Goal: Task Accomplishment & Management: Complete application form

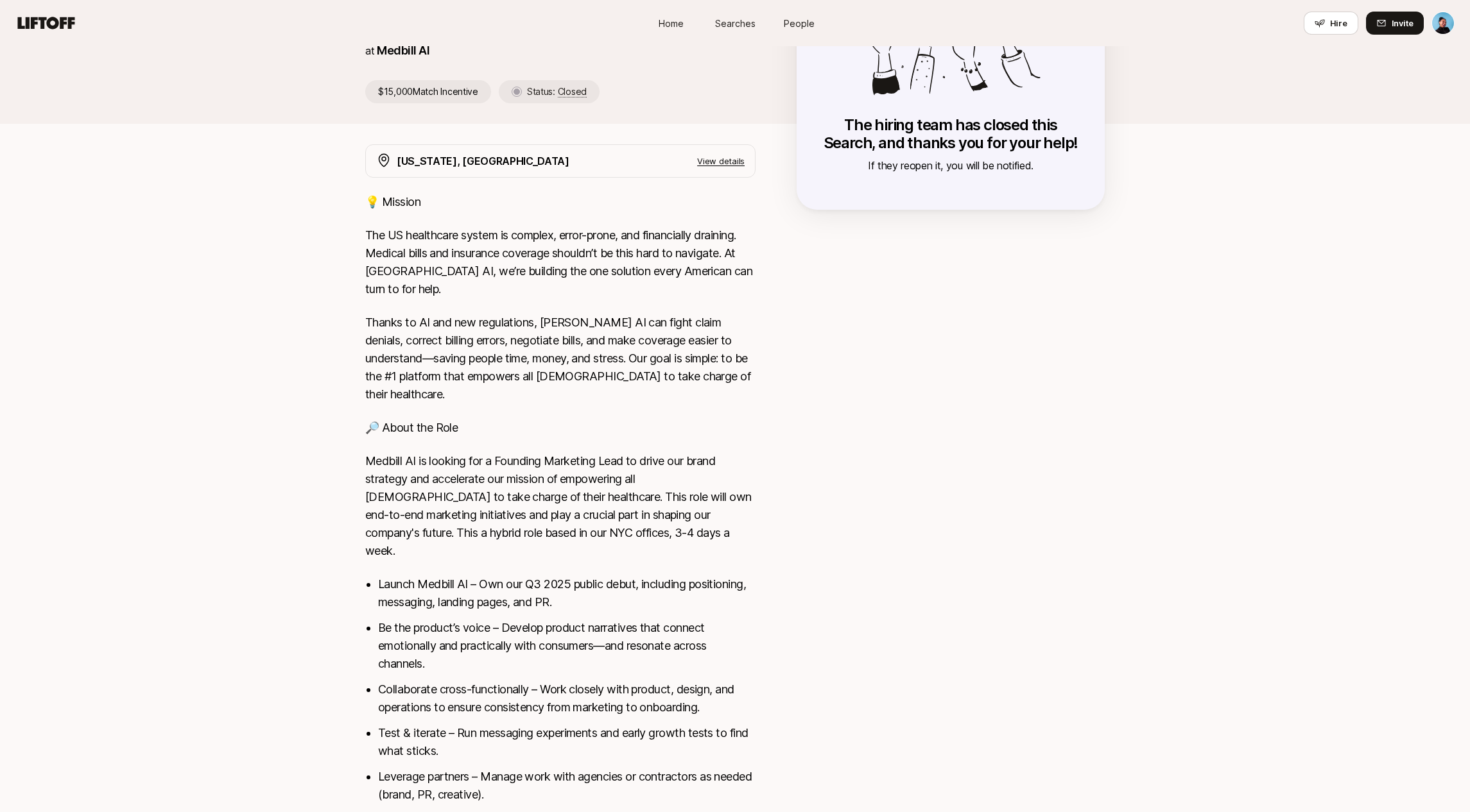
scroll to position [138, 0]
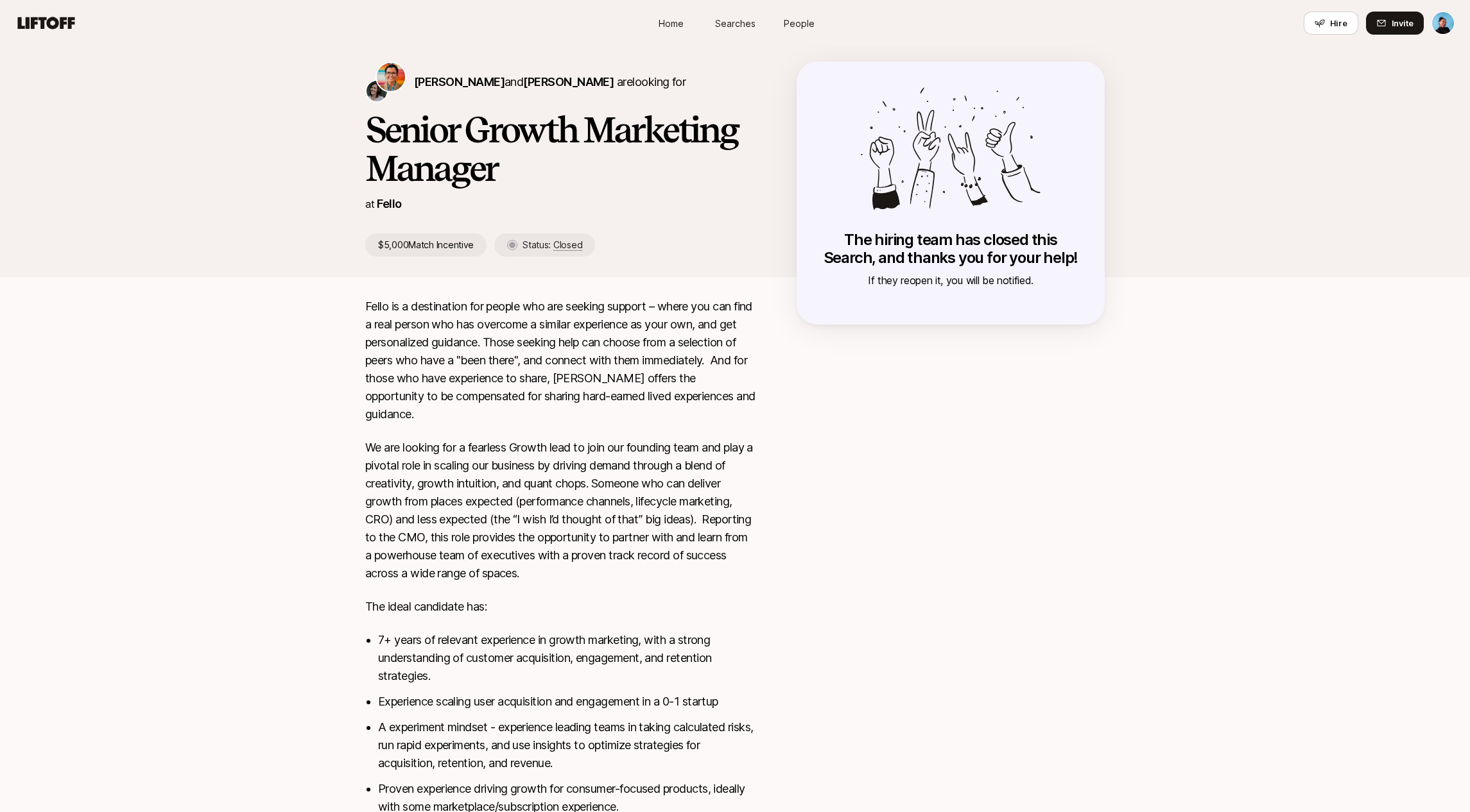
scroll to position [7, 0]
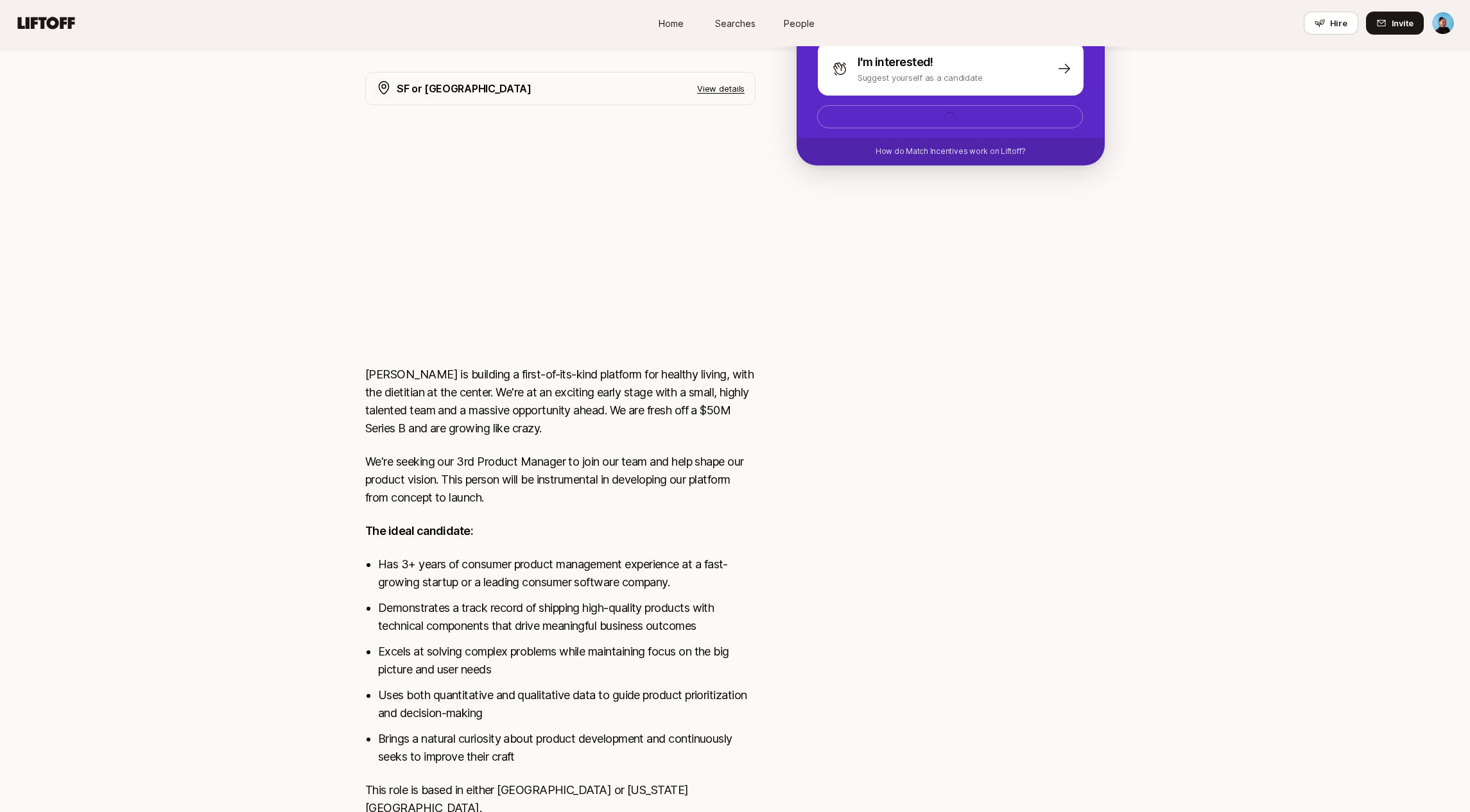
scroll to position [195, 0]
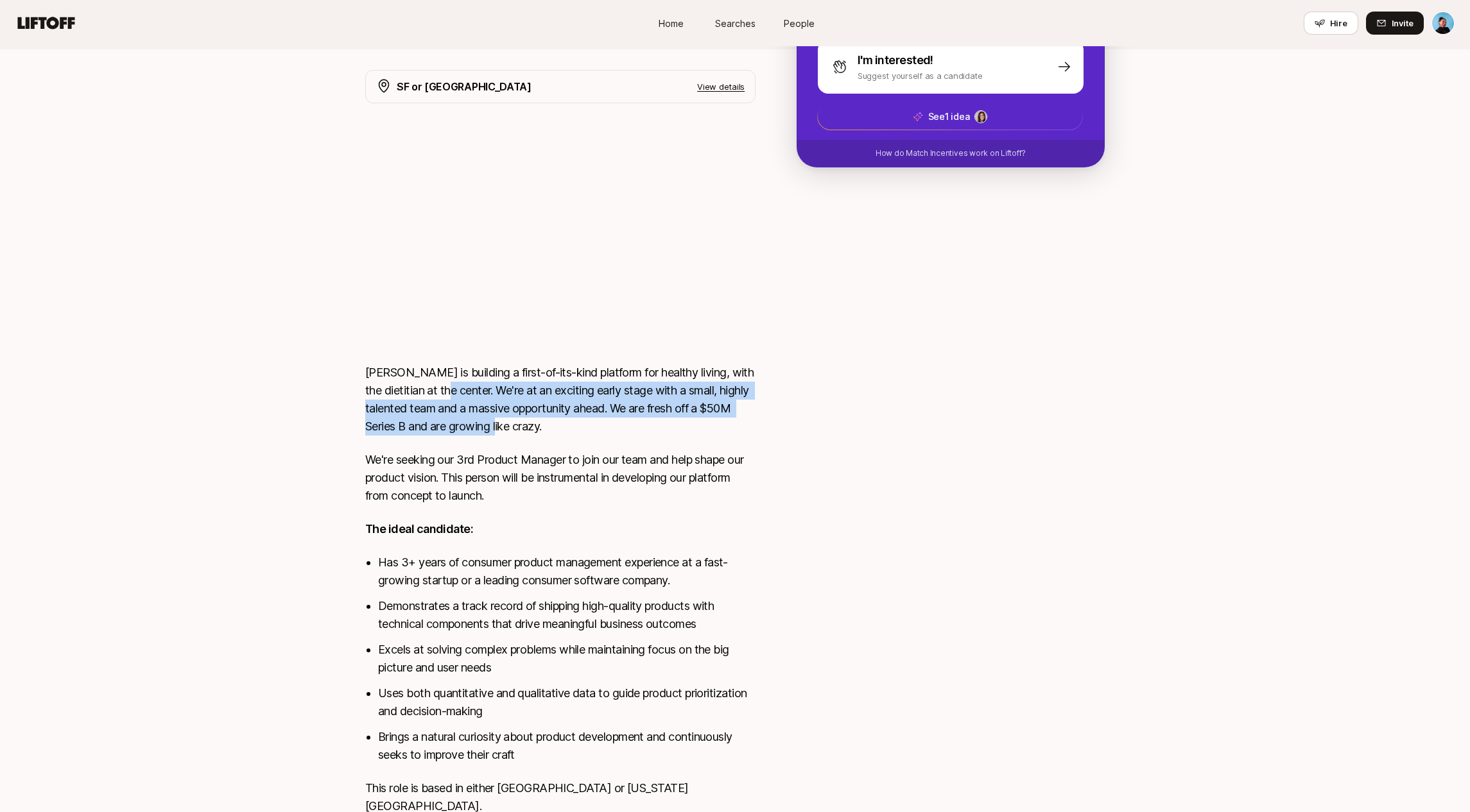
drag, startPoint x: 437, startPoint y: 386, endPoint x: 505, endPoint y: 421, distance: 76.5
click at [505, 421] on p "[PERSON_NAME] is building a first-of-its-kind platform for healthy living, with…" at bounding box center [560, 399] width 390 height 72
copy p "We're at an exciting early stage with a small, highly talented team and a massi…"
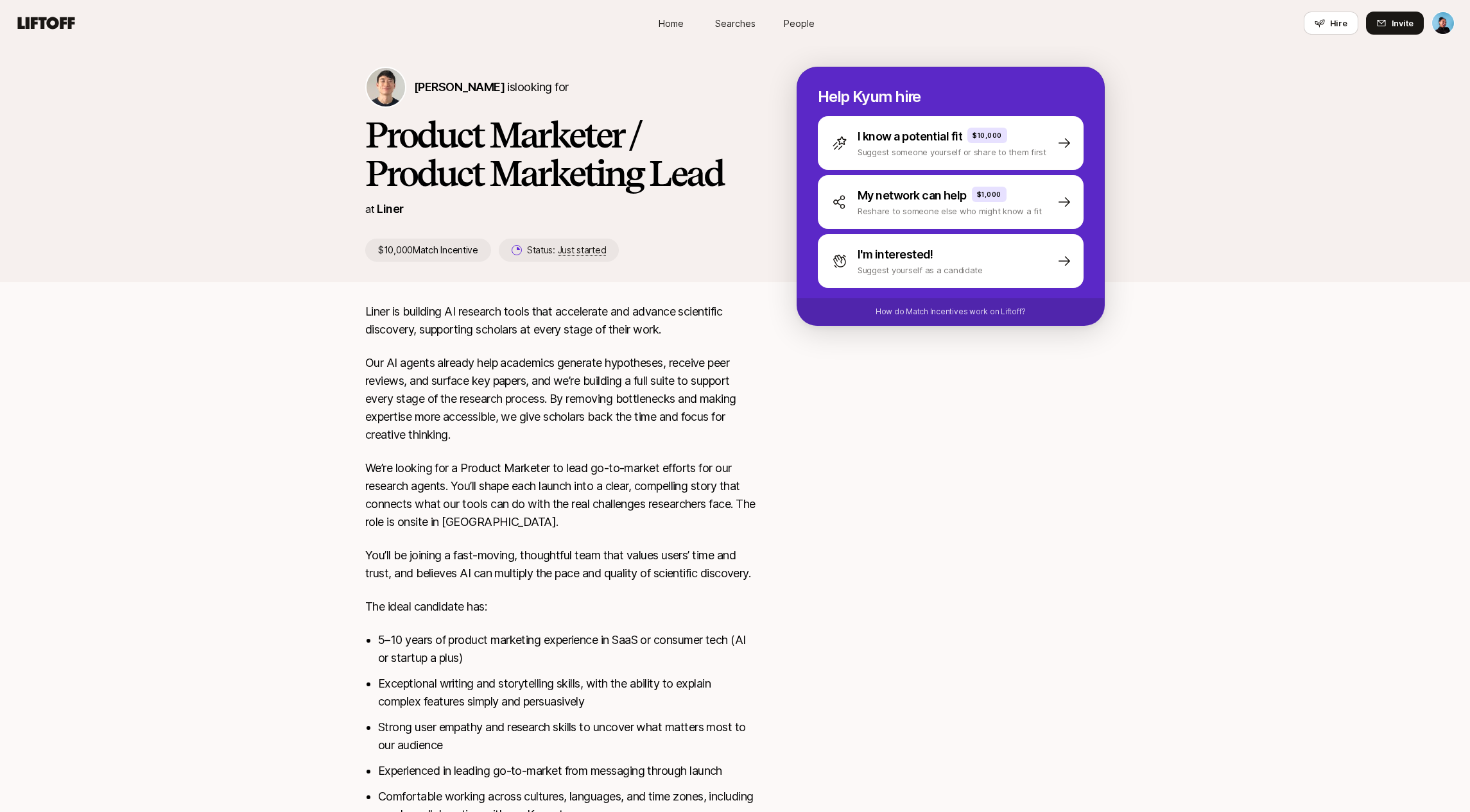
click at [547, 486] on p "We’re looking for a Product Marketer to lead go-to-market efforts for our resea…" at bounding box center [560, 495] width 390 height 72
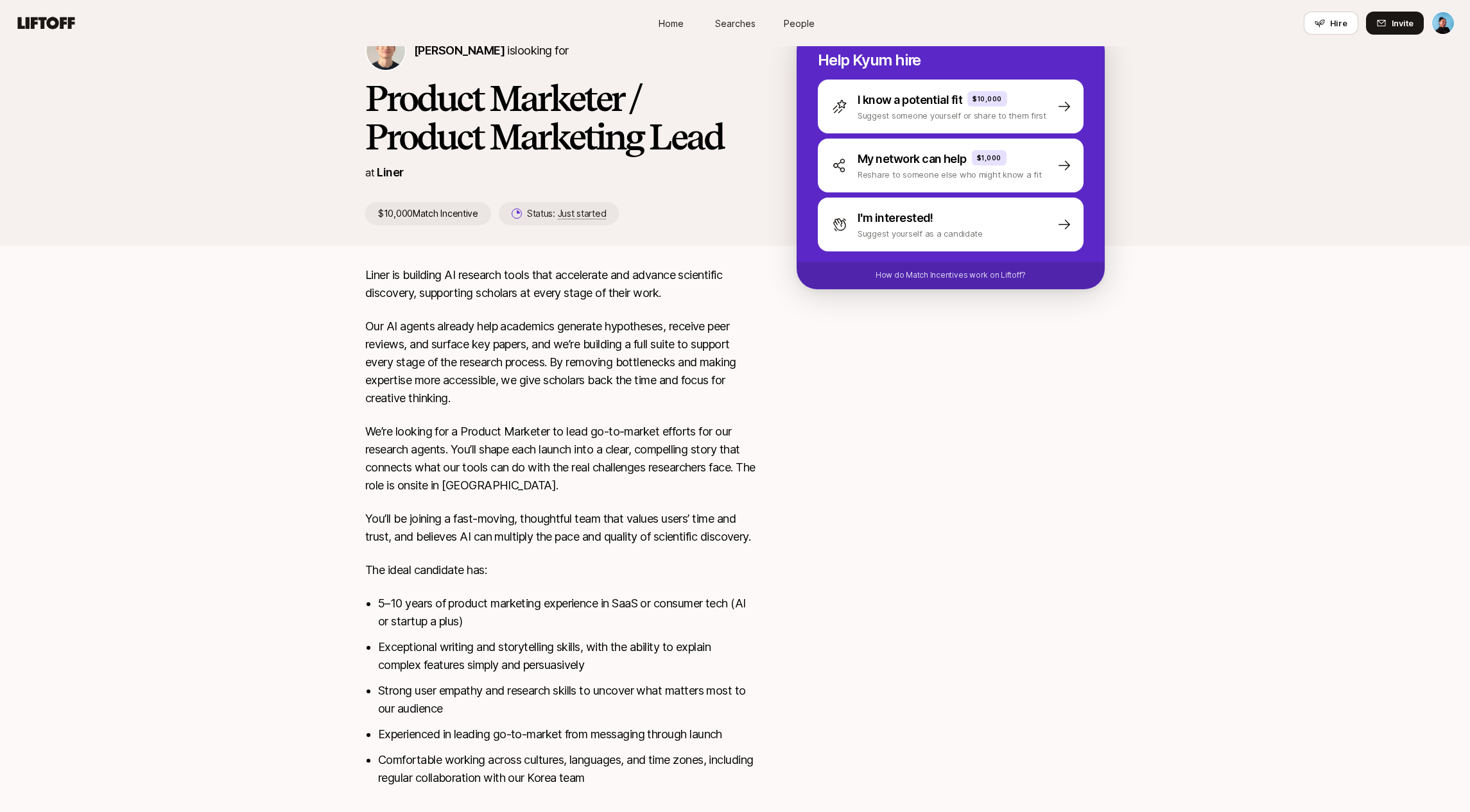
scroll to position [31, 0]
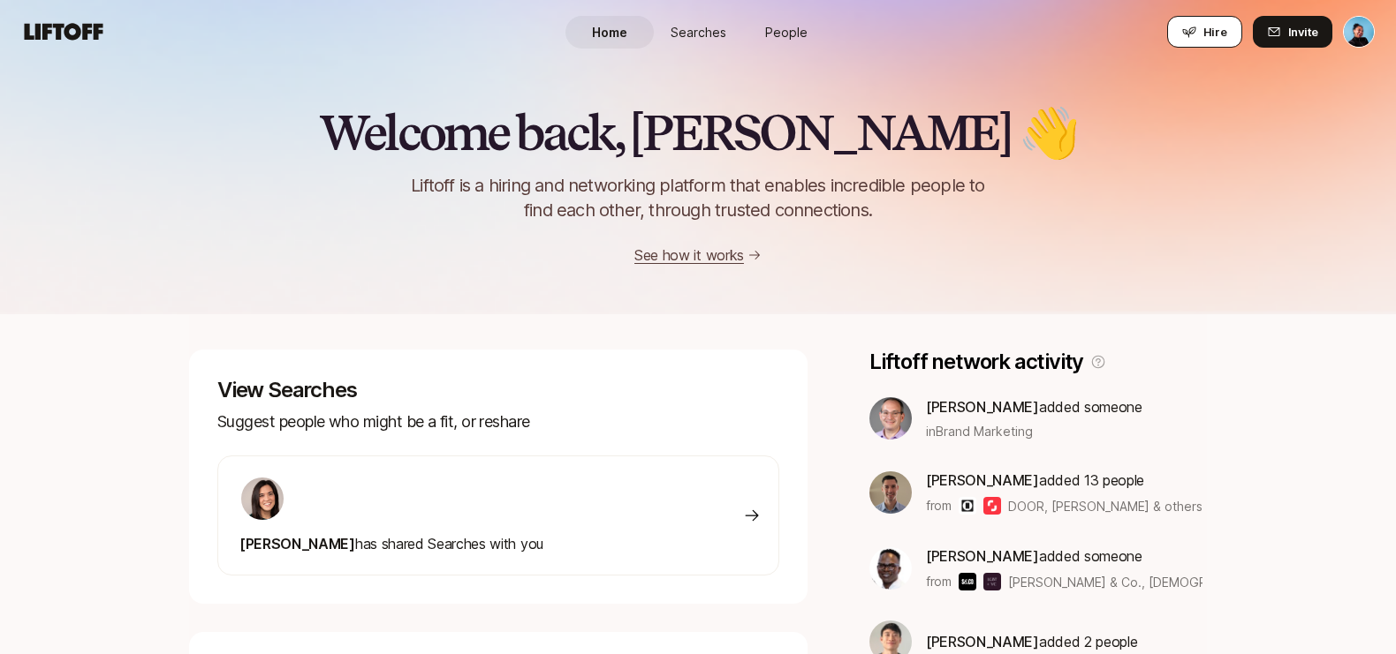
click at [1206, 26] on span "Hire" at bounding box center [1215, 32] width 24 height 18
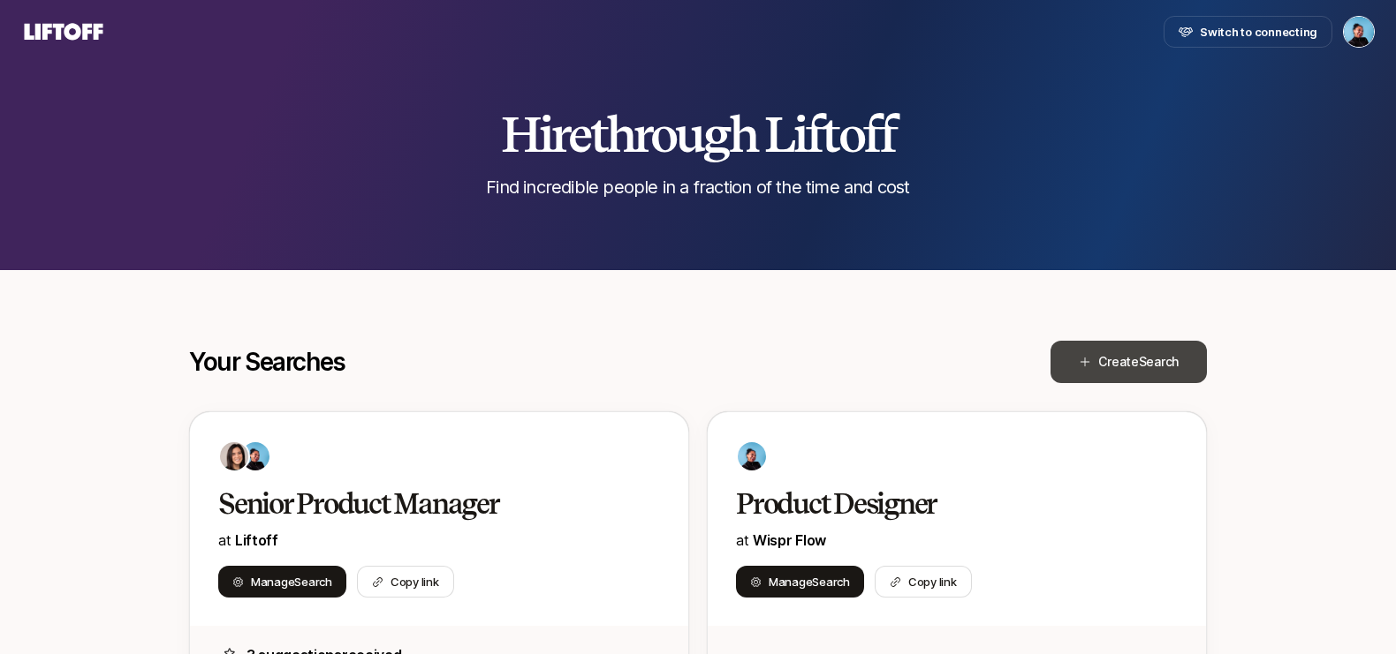
click at [1130, 363] on span "Create Search" at bounding box center [1138, 362] width 80 height 21
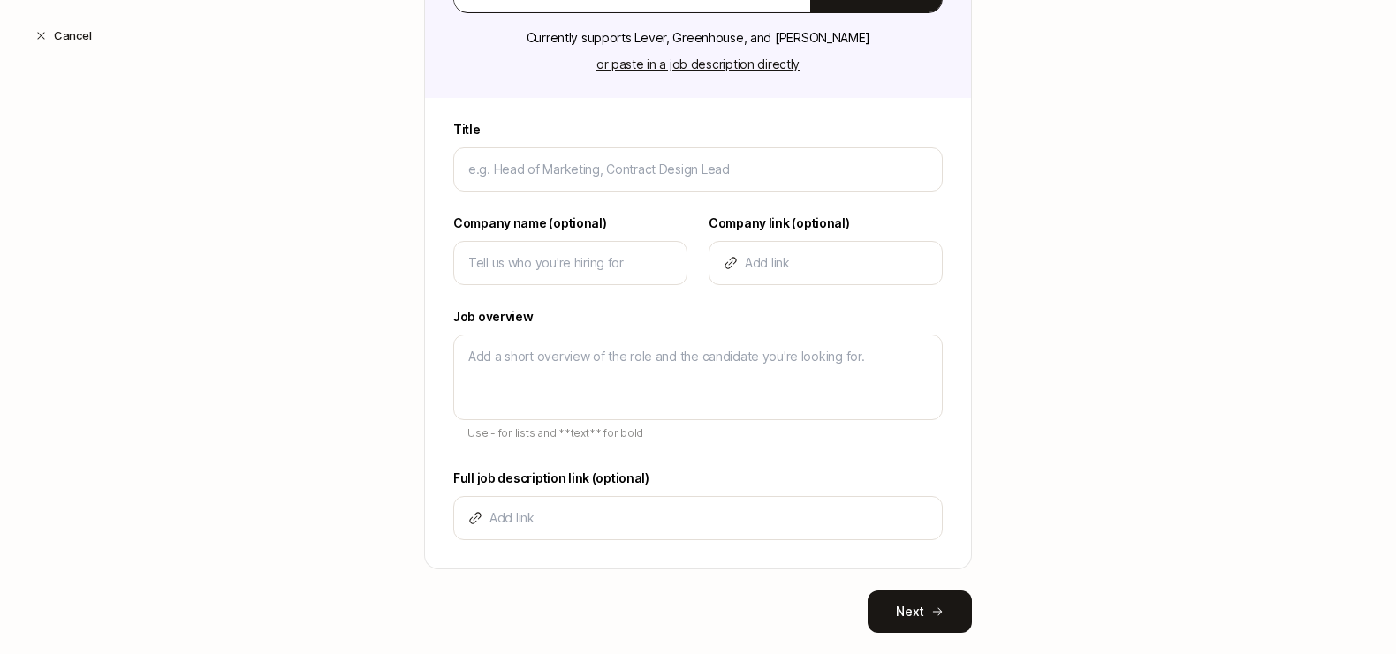
scroll to position [358, 0]
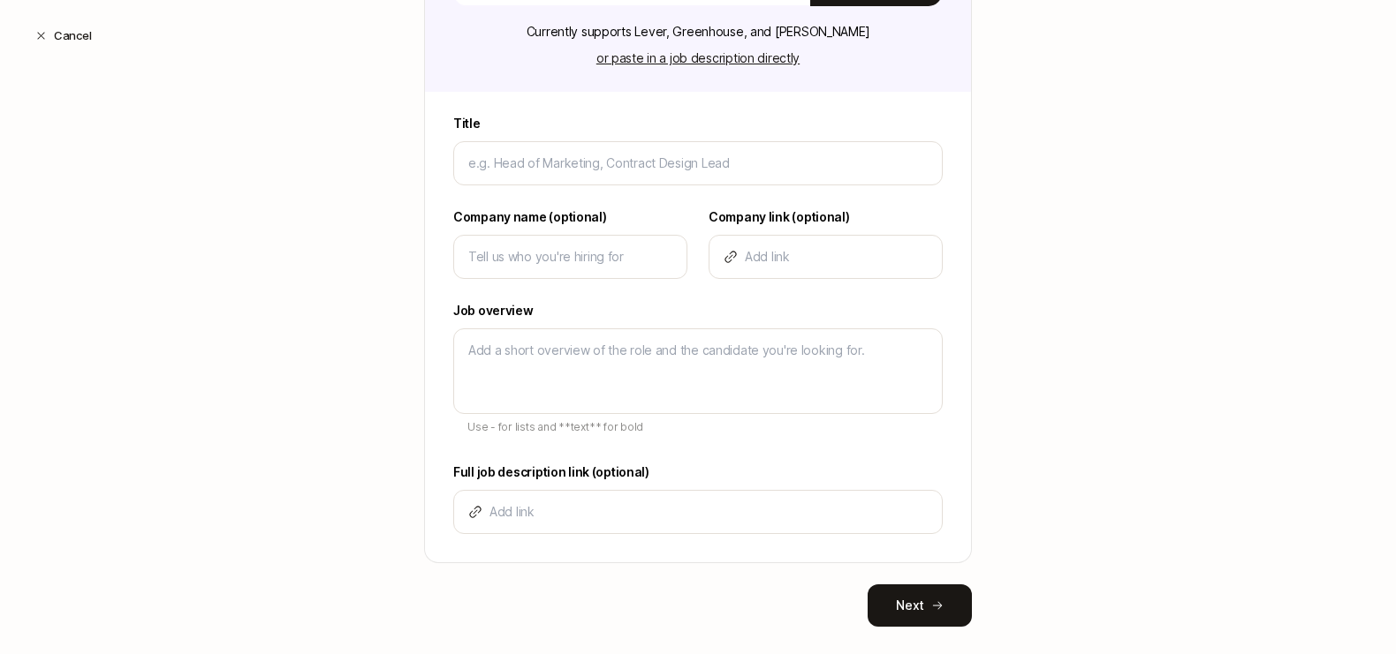
type input "H"
type textarea "x"
type input "He"
type textarea "x"
type input "Hea"
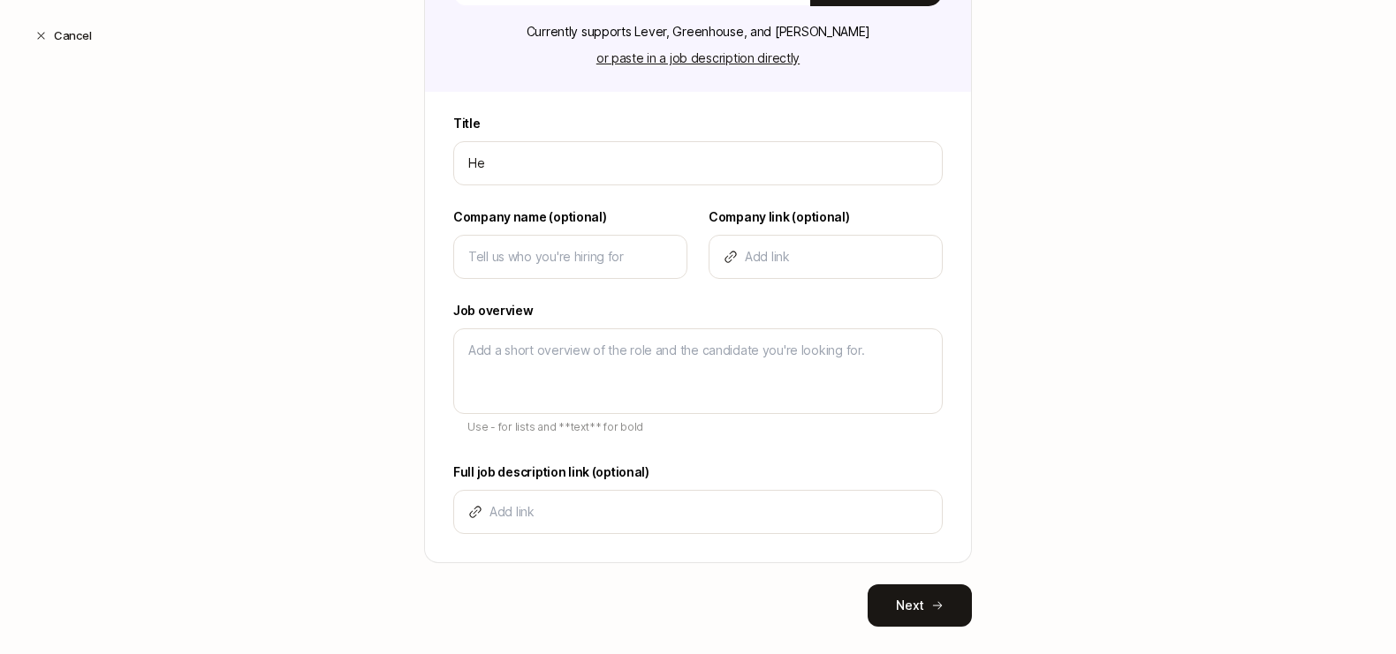
type textarea "x"
type input "Head"
type textarea "x"
type input "Head"
type textarea "x"
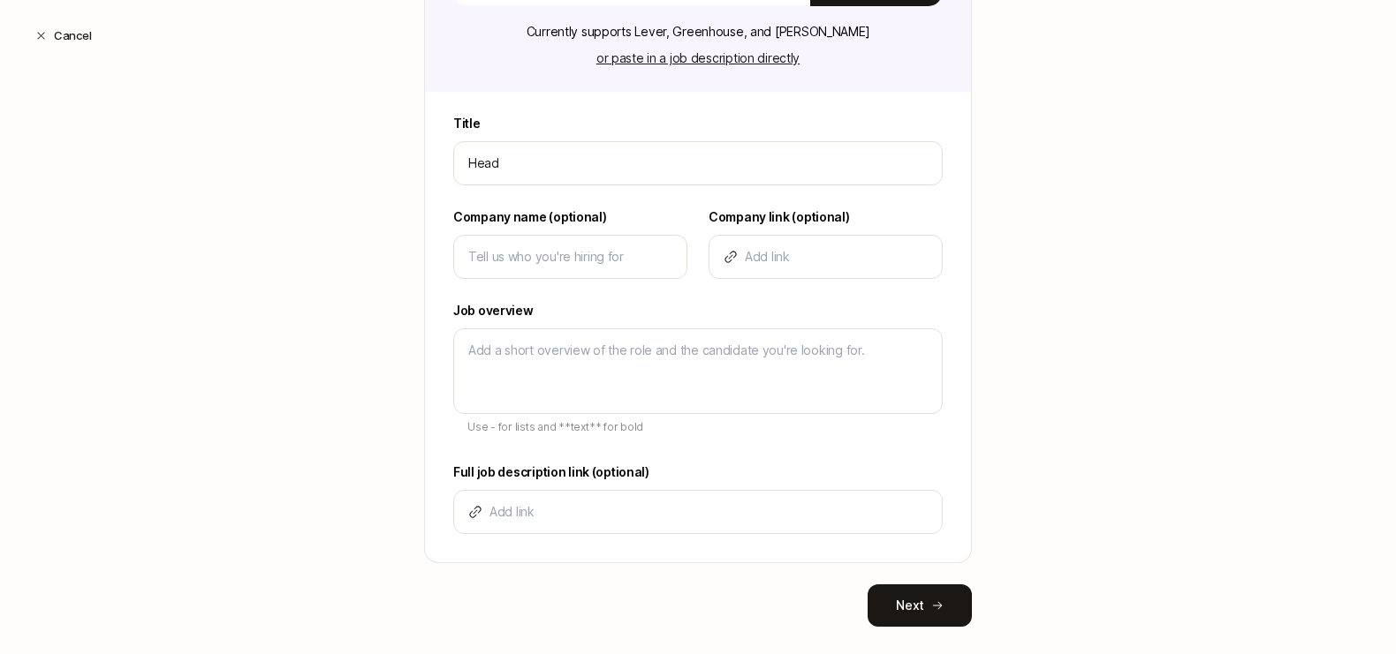
type input "Head o"
type textarea "x"
type input "Head of"
type textarea "x"
type input "Head of"
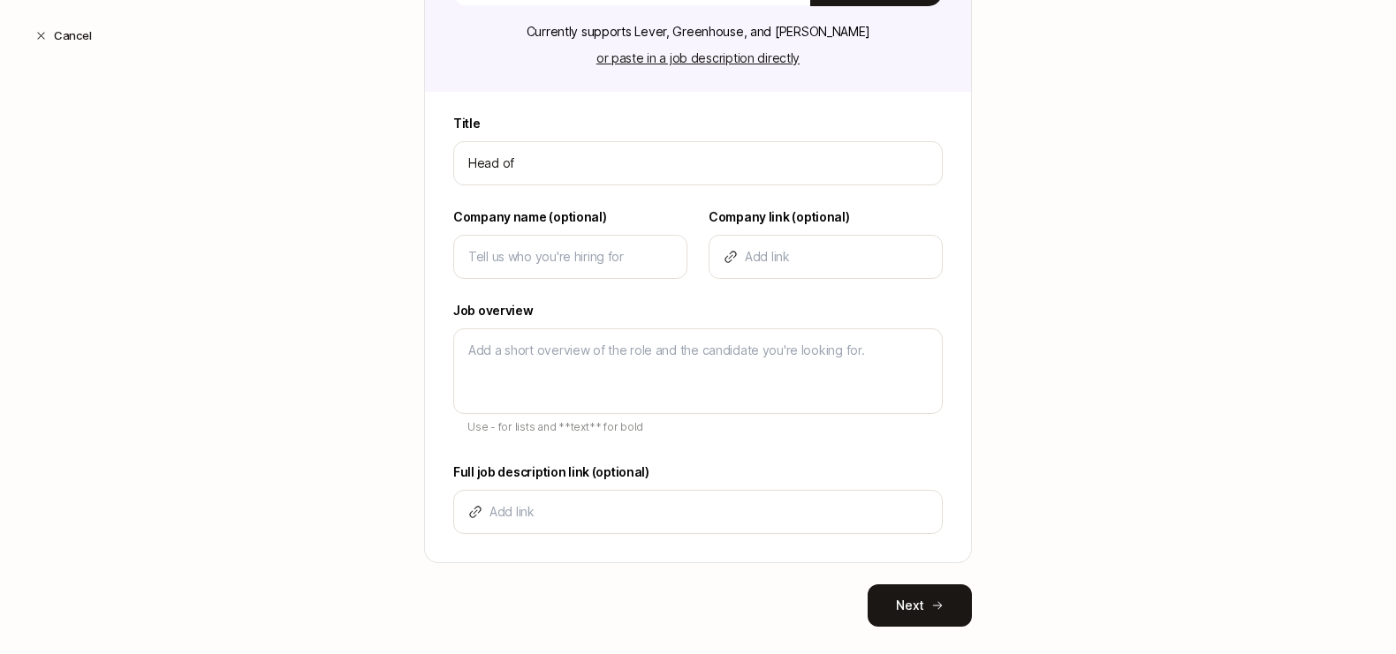
type textarea "x"
type input "Head of P"
type textarea "x"
type input "Head of Pr"
type textarea "x"
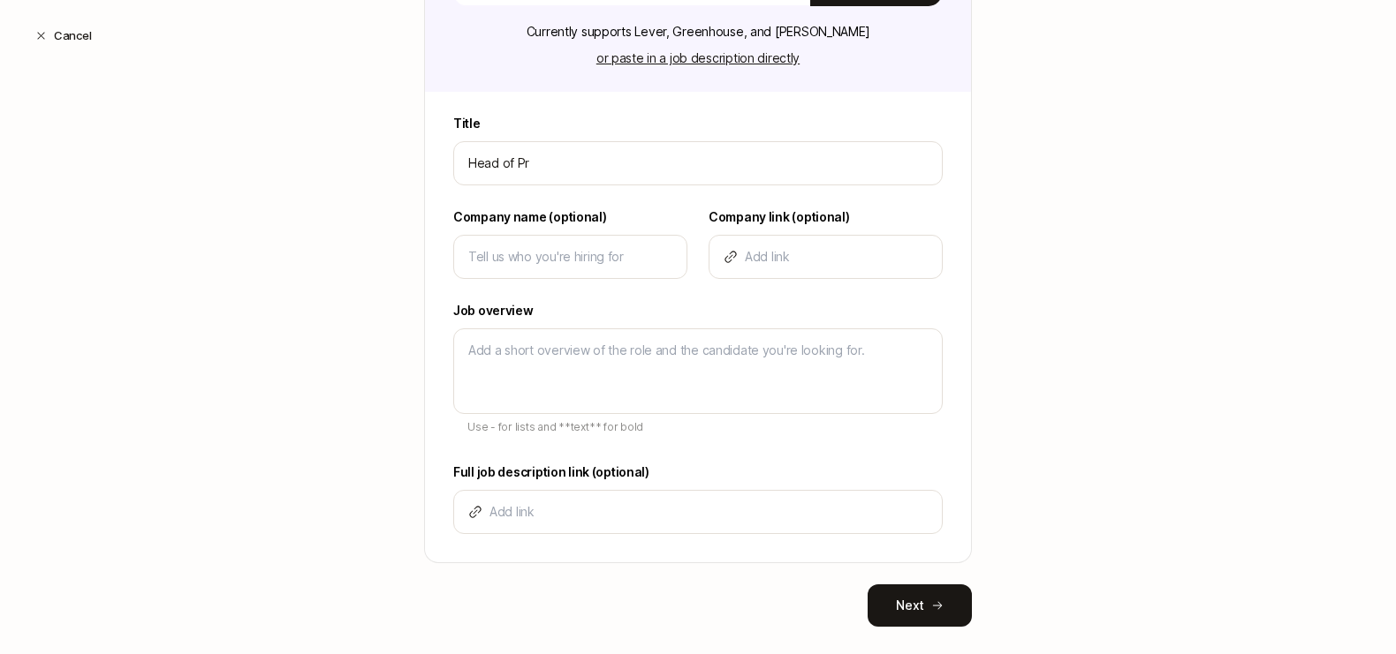
type input "Head of Pro"
type textarea "x"
type input "Head of Prod"
type textarea "x"
type input "Head of Produ"
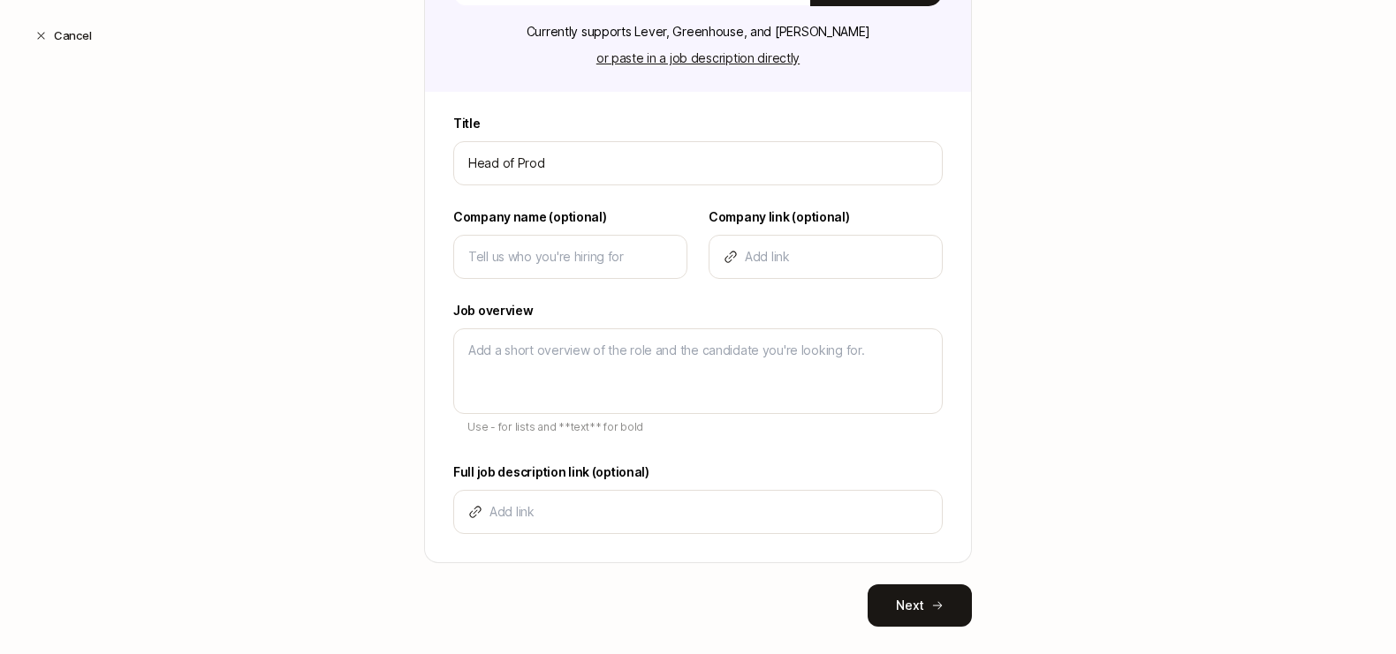
type textarea "x"
type input "Head of Produc"
type textarea "x"
type input "Head of Product"
type textarea "x"
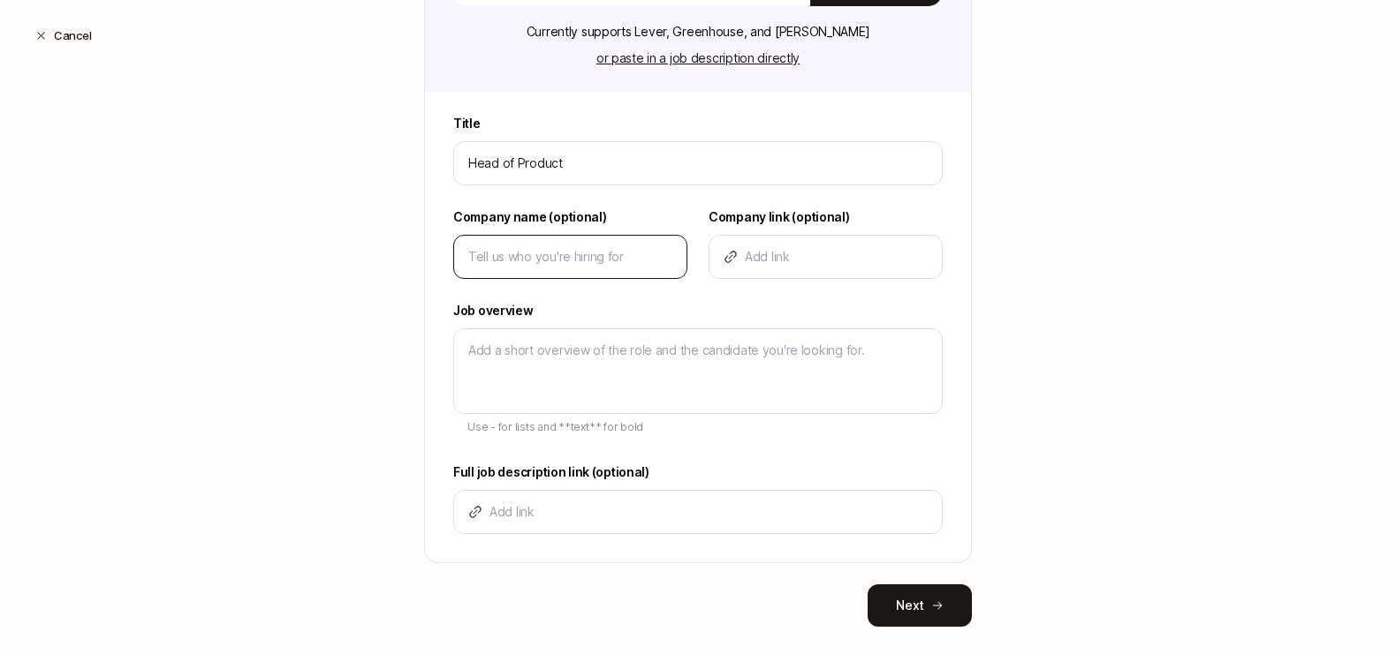
type input "Head of Product"
click at [566, 268] on div at bounding box center [570, 257] width 234 height 44
click at [571, 258] on input at bounding box center [570, 256] width 204 height 21
type input "L"
type textarea "x"
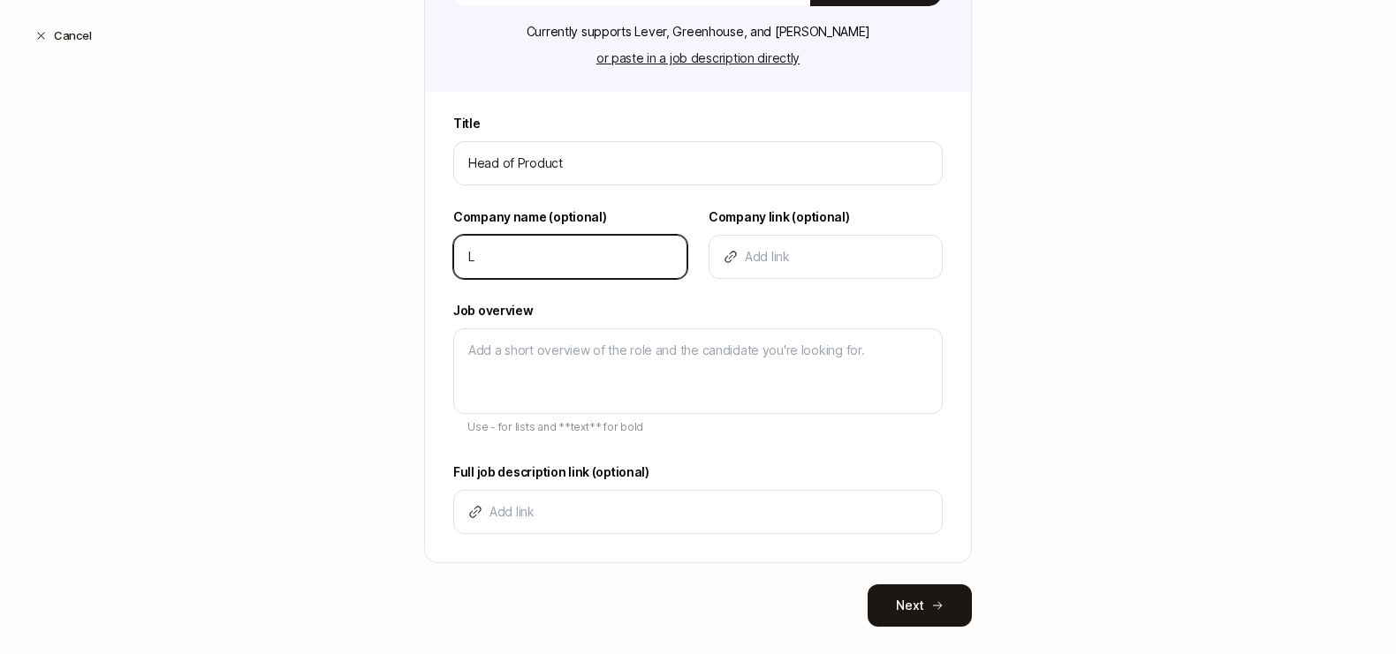
type input "Li"
type textarea "x"
type input "Lif"
type textarea "x"
type input "Lift"
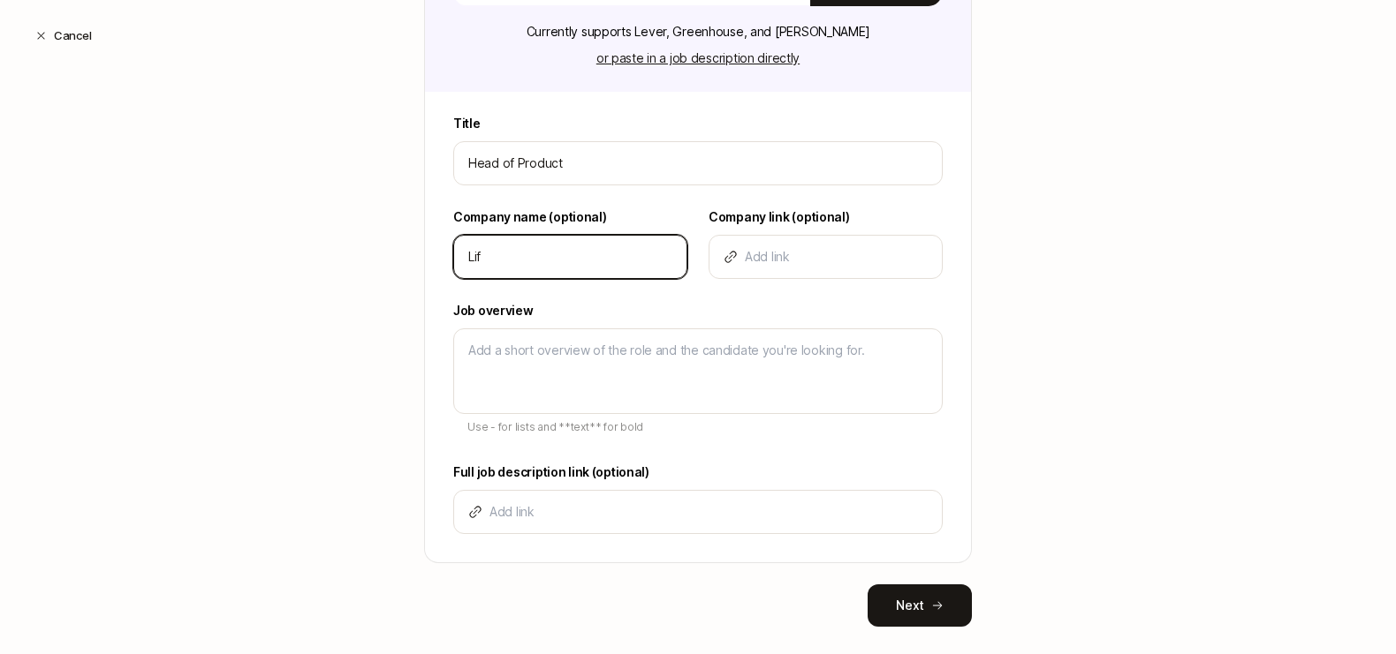
type textarea "x"
type input "Lifto"
type textarea "x"
type input "Liftof"
type textarea "x"
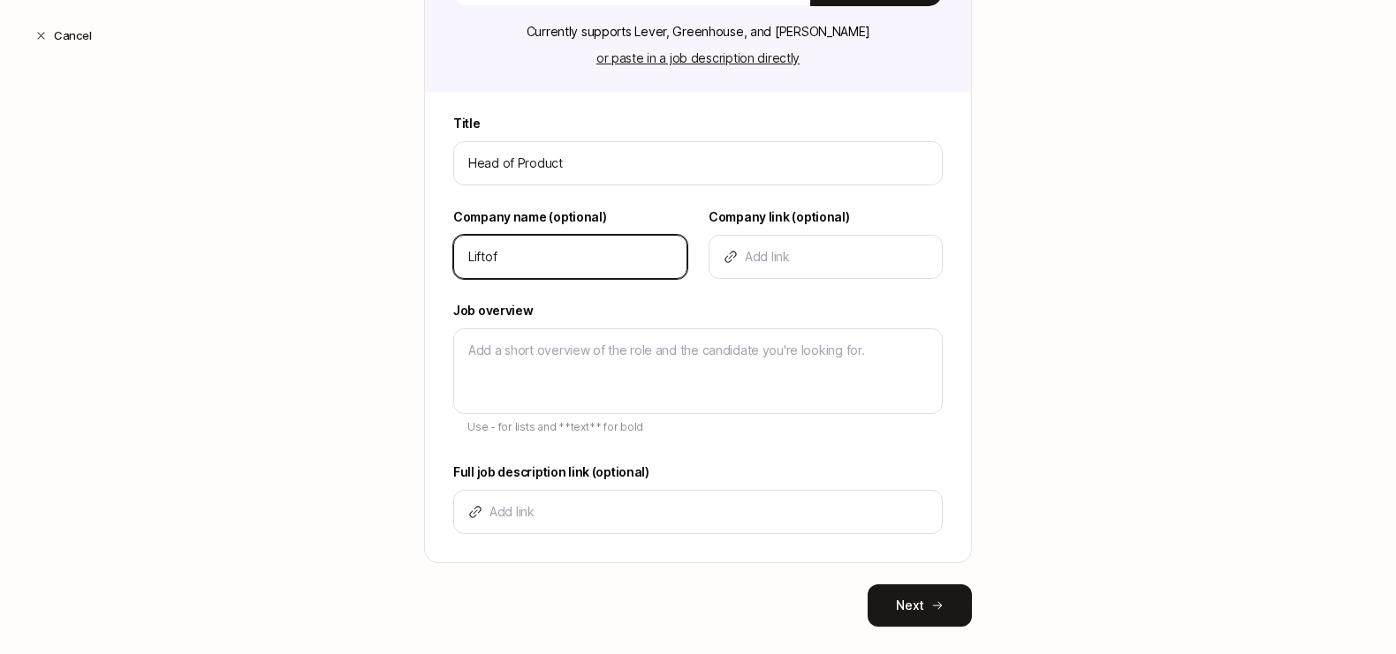
type input "Liftoff"
type textarea "x"
type input "Liftoff"
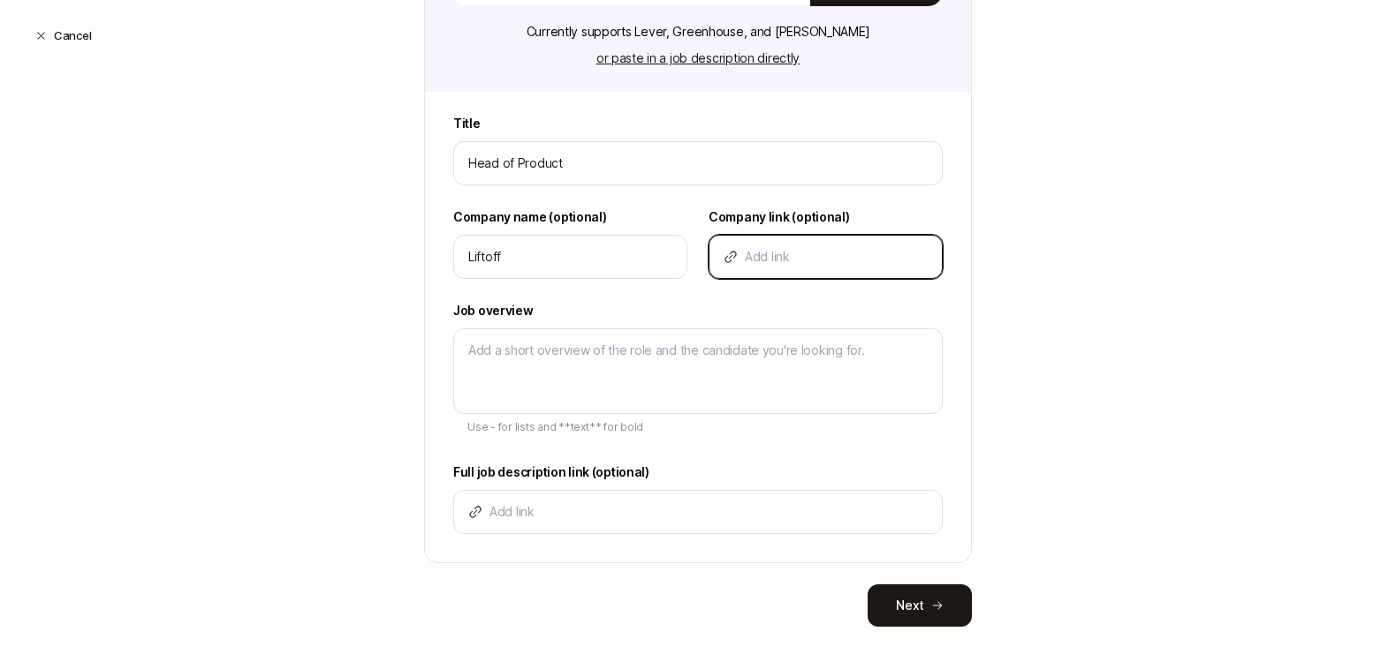
click at [806, 263] on input at bounding box center [836, 256] width 183 height 21
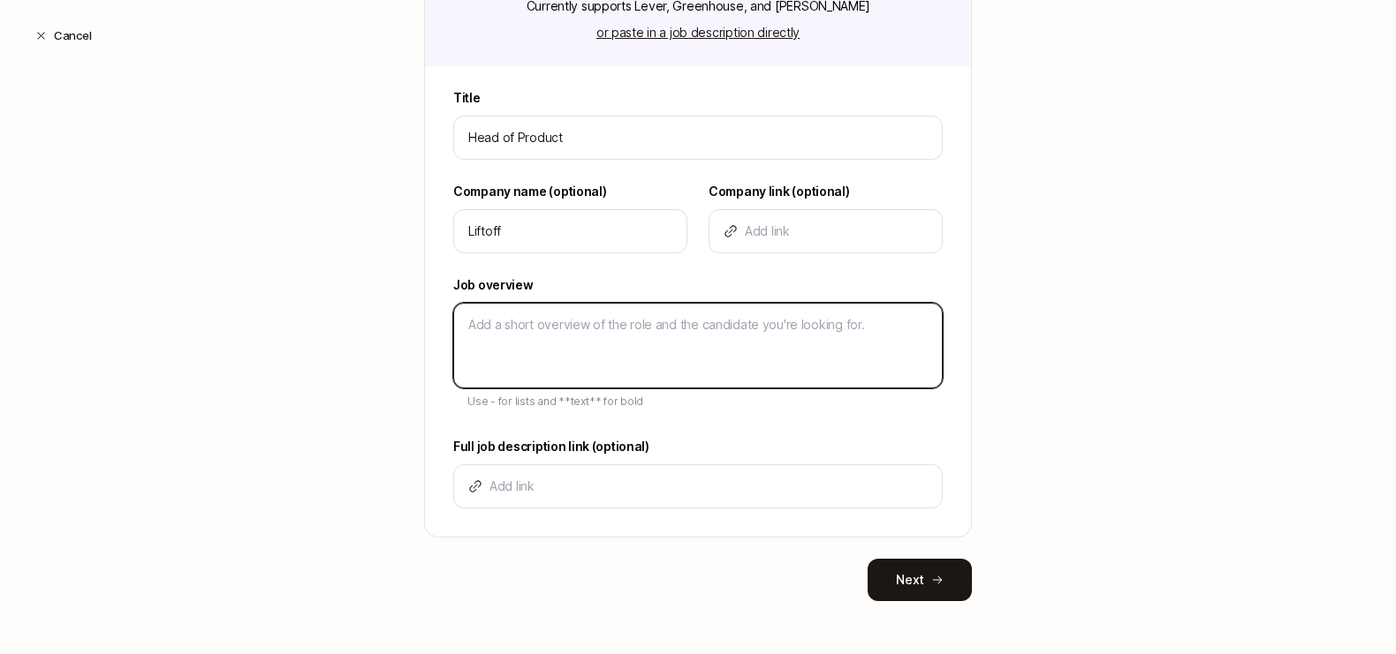
click at [722, 335] on textarea at bounding box center [697, 346] width 489 height 86
type textarea "D"
type textarea "x"
type textarea "De"
type textarea "x"
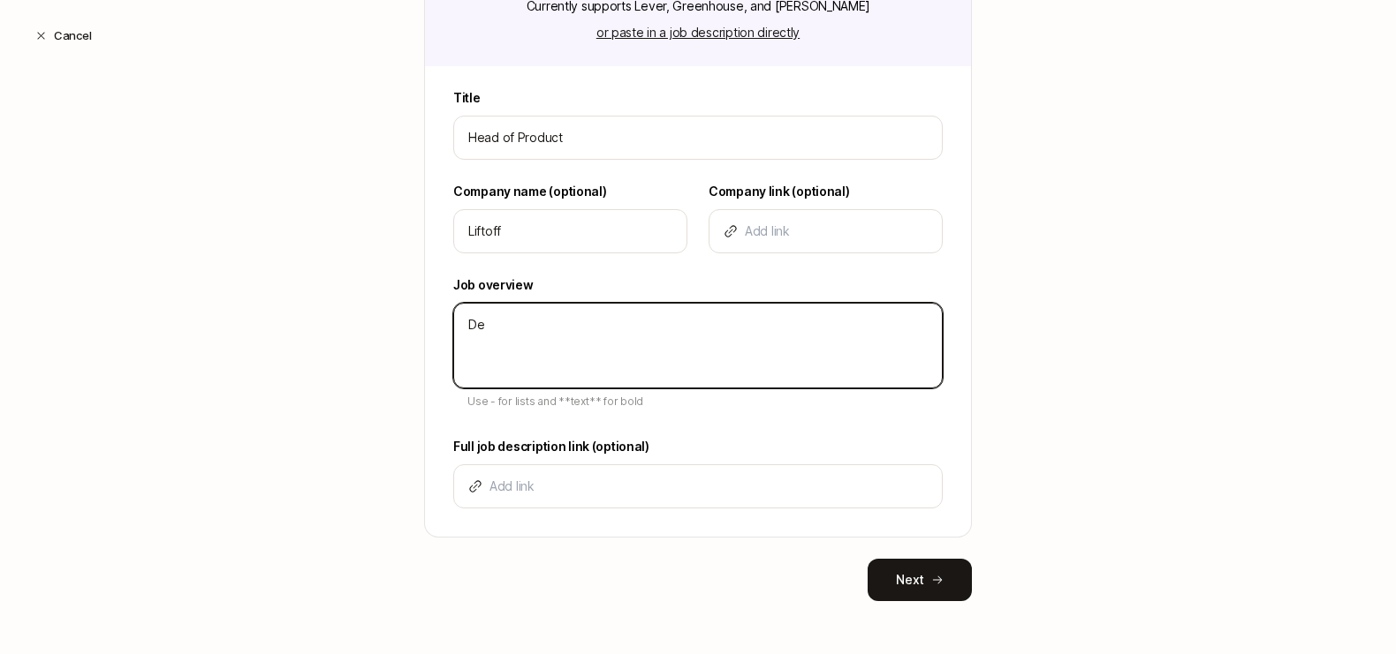
type textarea "Des"
type textarea "x"
type textarea "Desc"
type textarea "x"
type textarea "Descr"
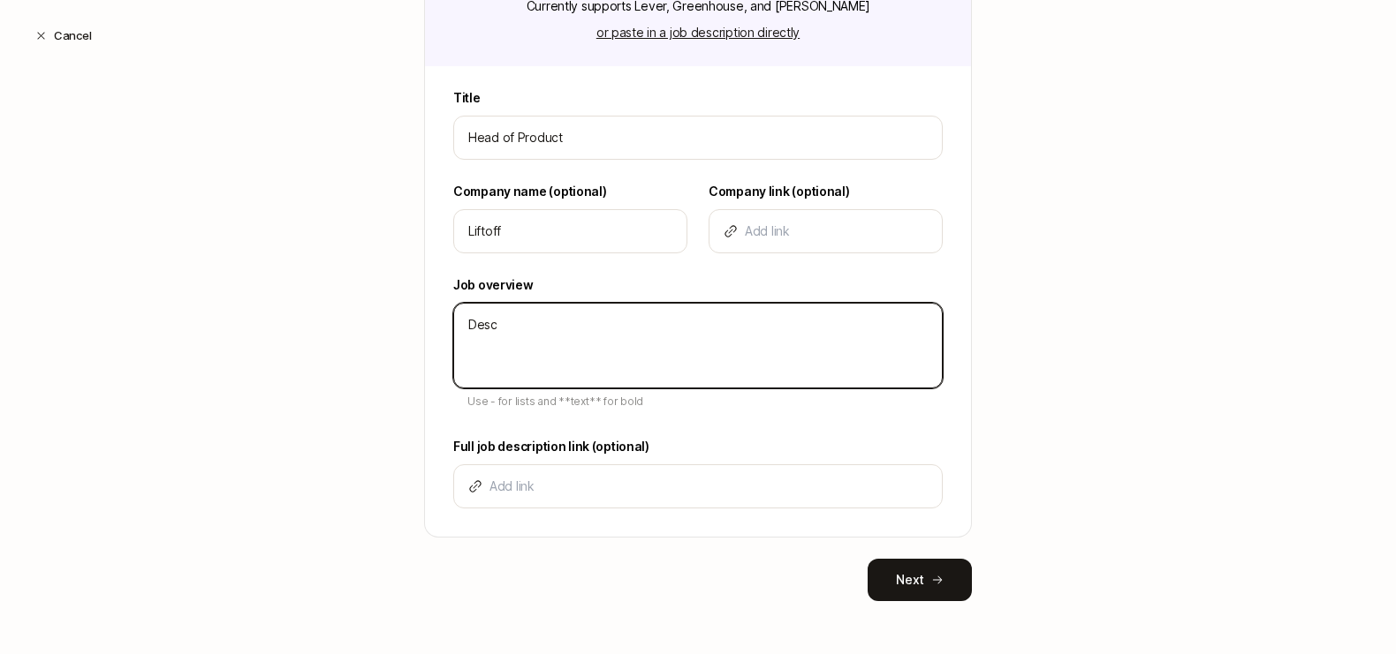
type textarea "x"
type textarea "Descri"
type textarea "x"
type textarea "Descrip"
type textarea "x"
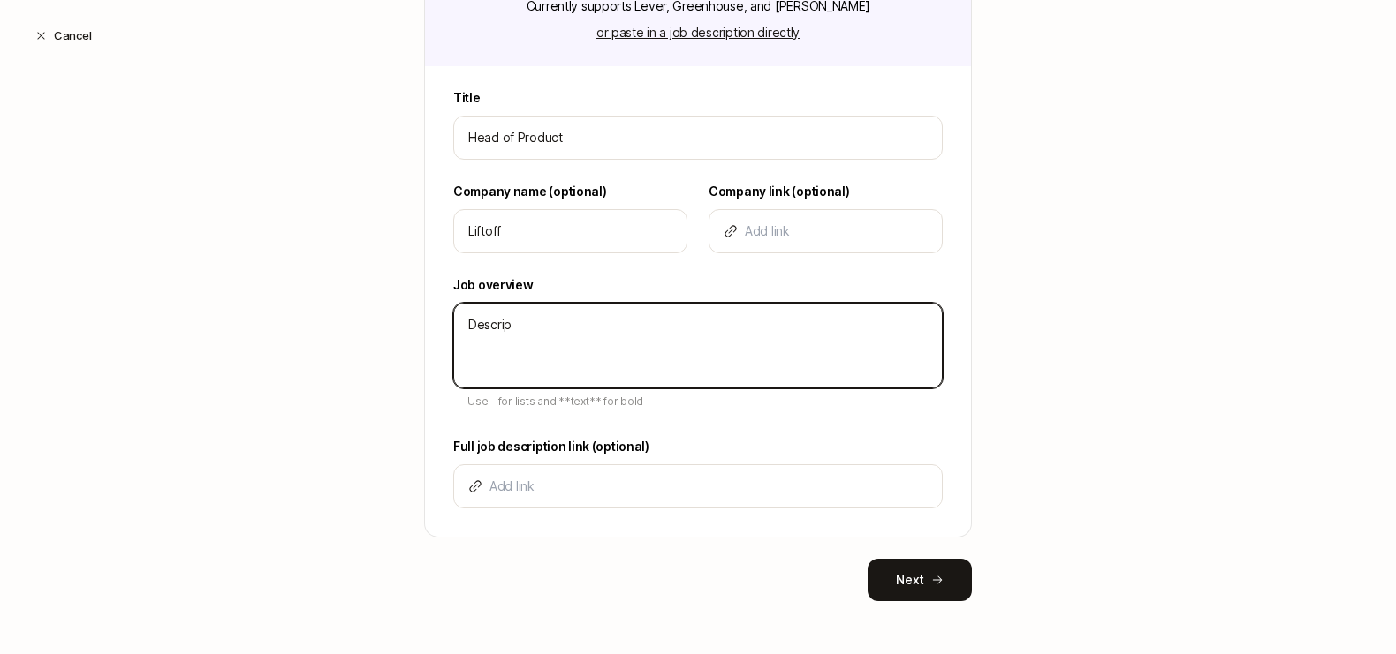
type textarea "Descript"
type textarea "x"
type textarea "Descripti"
type textarea "x"
type textarea "Descriptio"
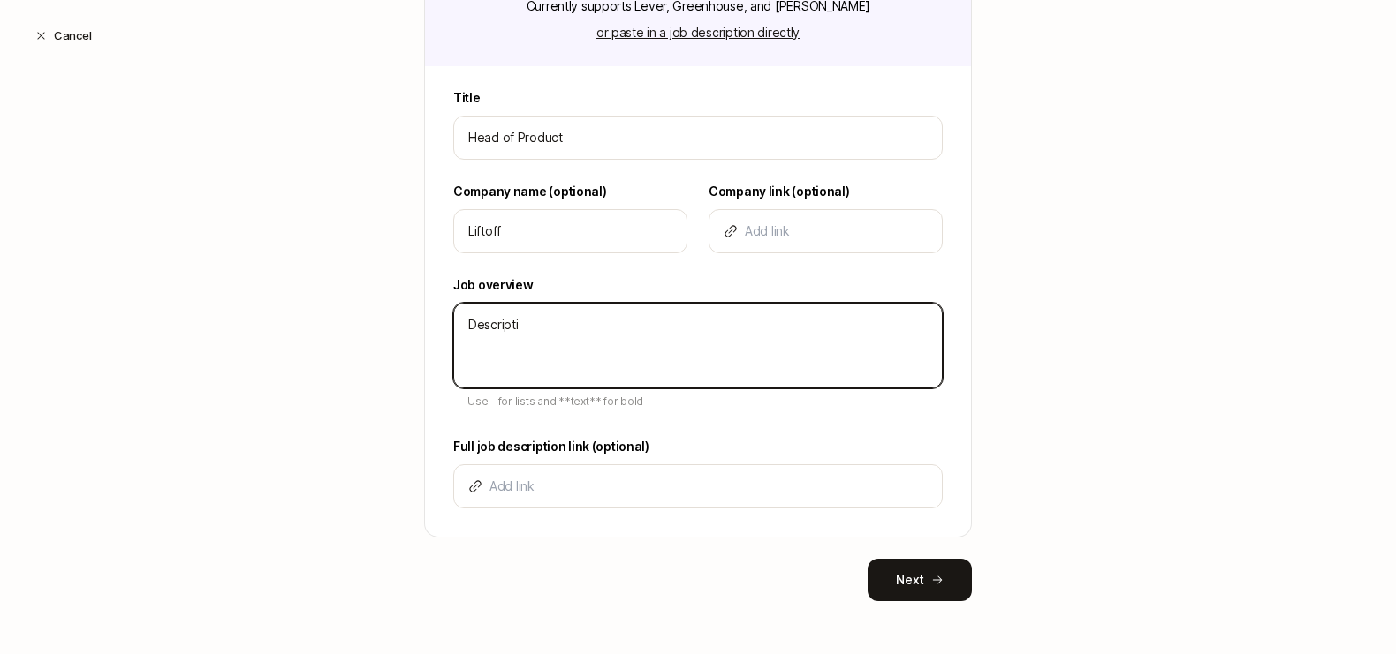
type textarea "x"
type textarea "Description"
type textarea "x"
type textarea "Description"
type textarea "x"
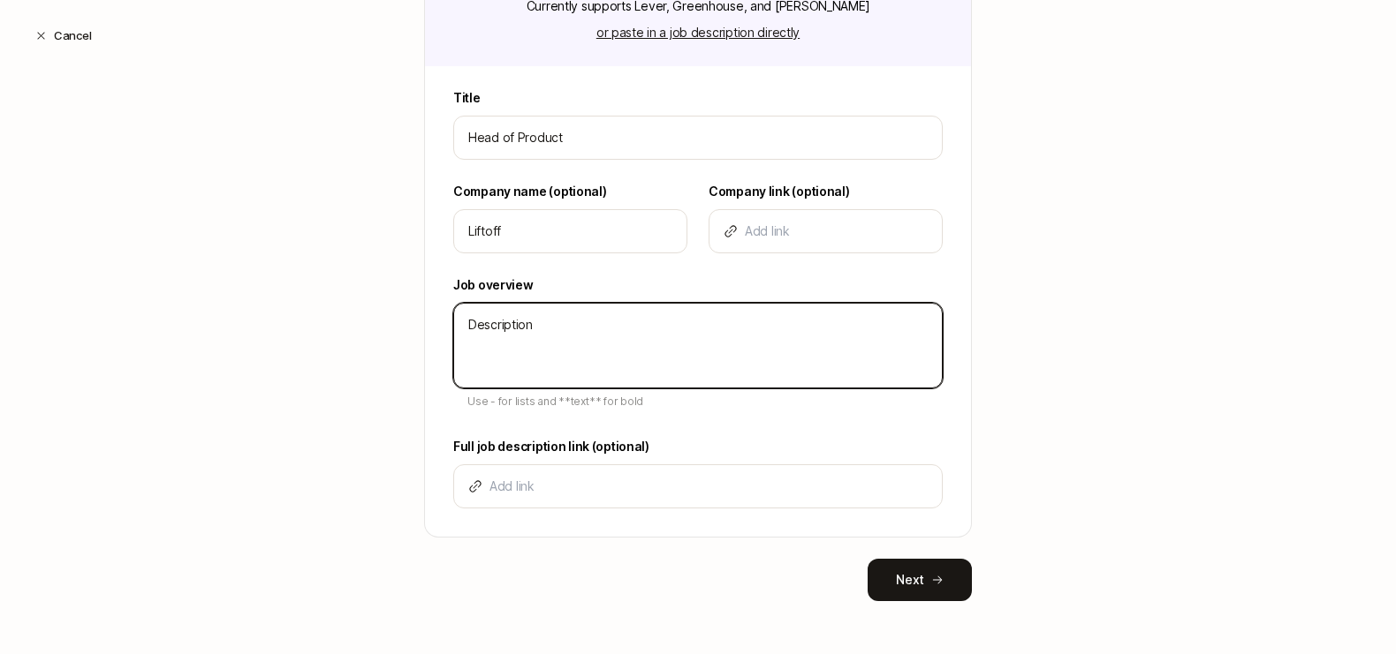
type textarea "Description -"
type textarea "x"
type textarea "Description -"
type textarea "x"
type textarea "Description - b"
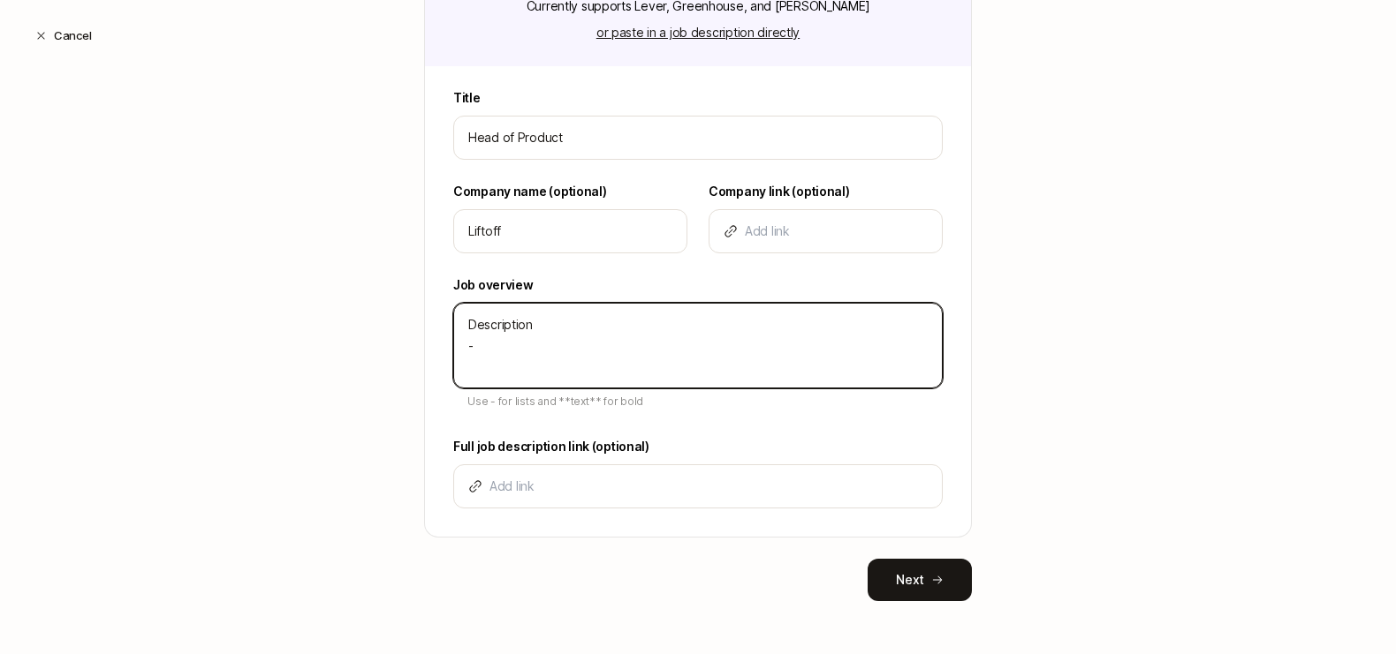
type textarea "x"
type textarea "Description - bu"
type textarea "x"
type textarea "Description - bul"
type textarea "x"
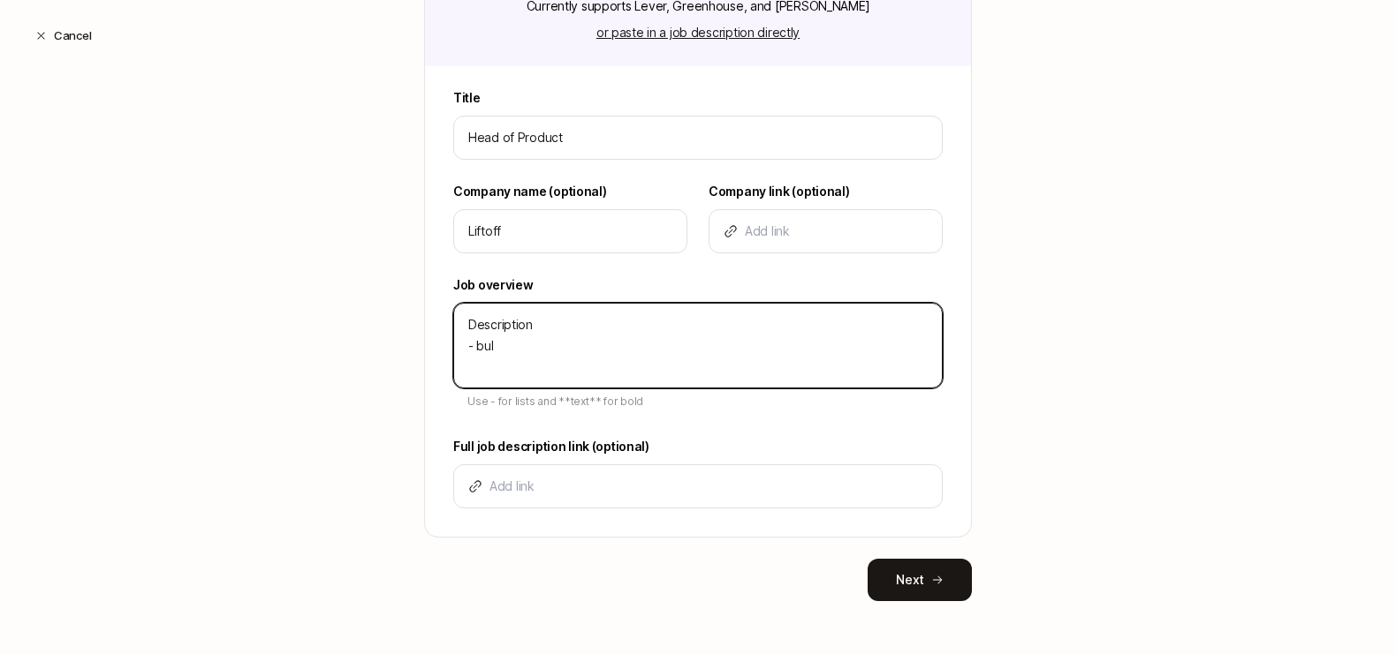
type textarea "Description - bull"
type textarea "x"
type textarea "Description - bulle"
type textarea "x"
type textarea "Description - bullet"
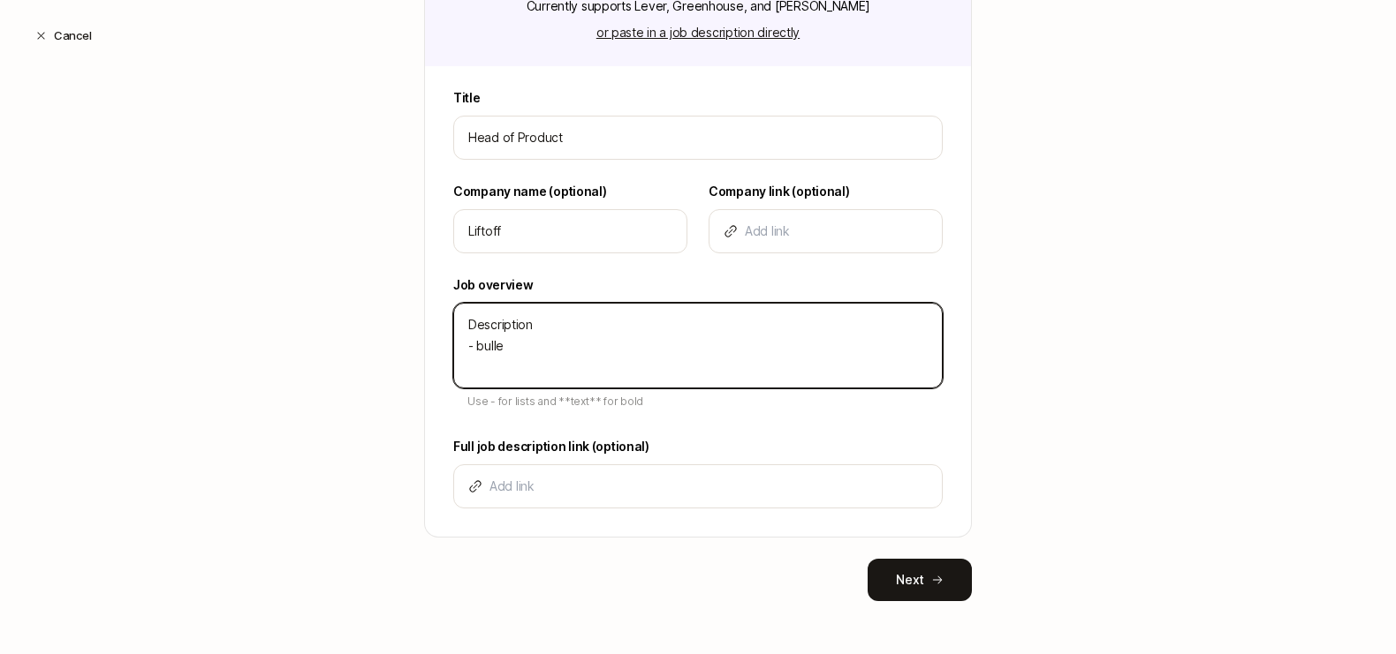
type textarea "x"
type textarea "Description - bullet"
type textarea "x"
type textarea "Description - bullet -"
type textarea "x"
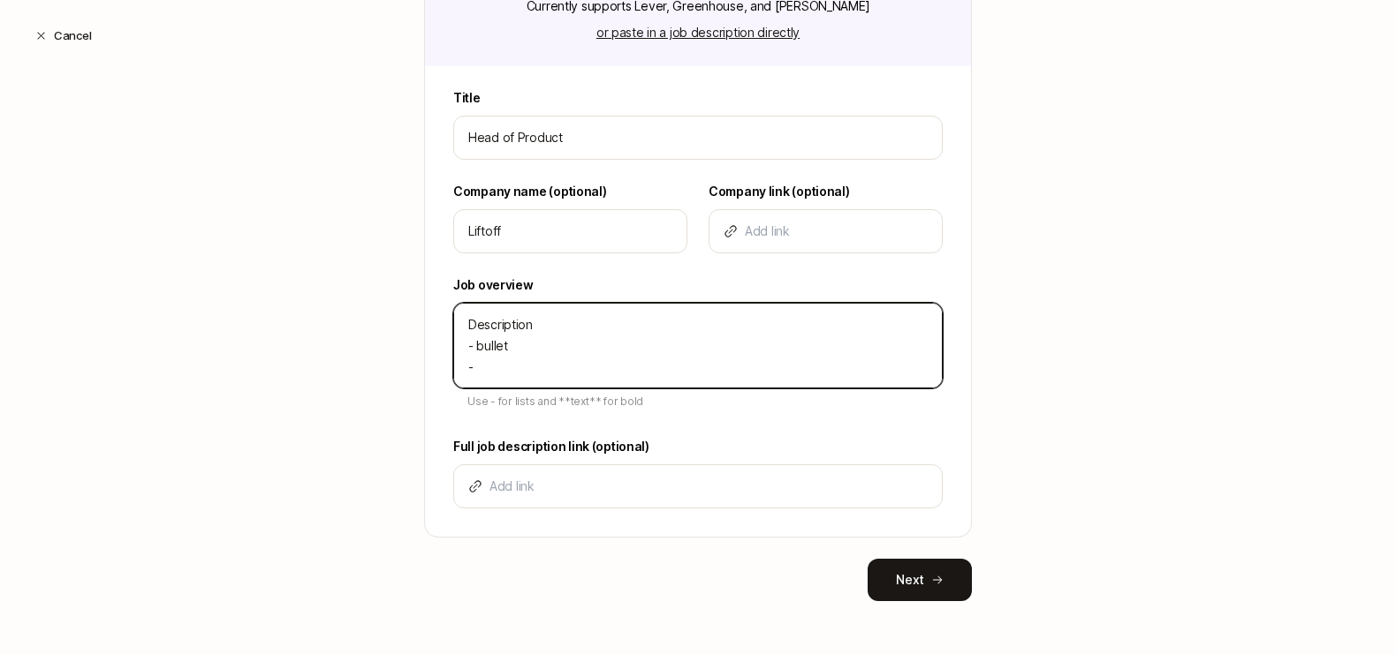
type textarea "Description - bullet -"
type textarea "x"
type textarea "Description - bullet - b"
type textarea "x"
type textarea "Description - bullet - bu"
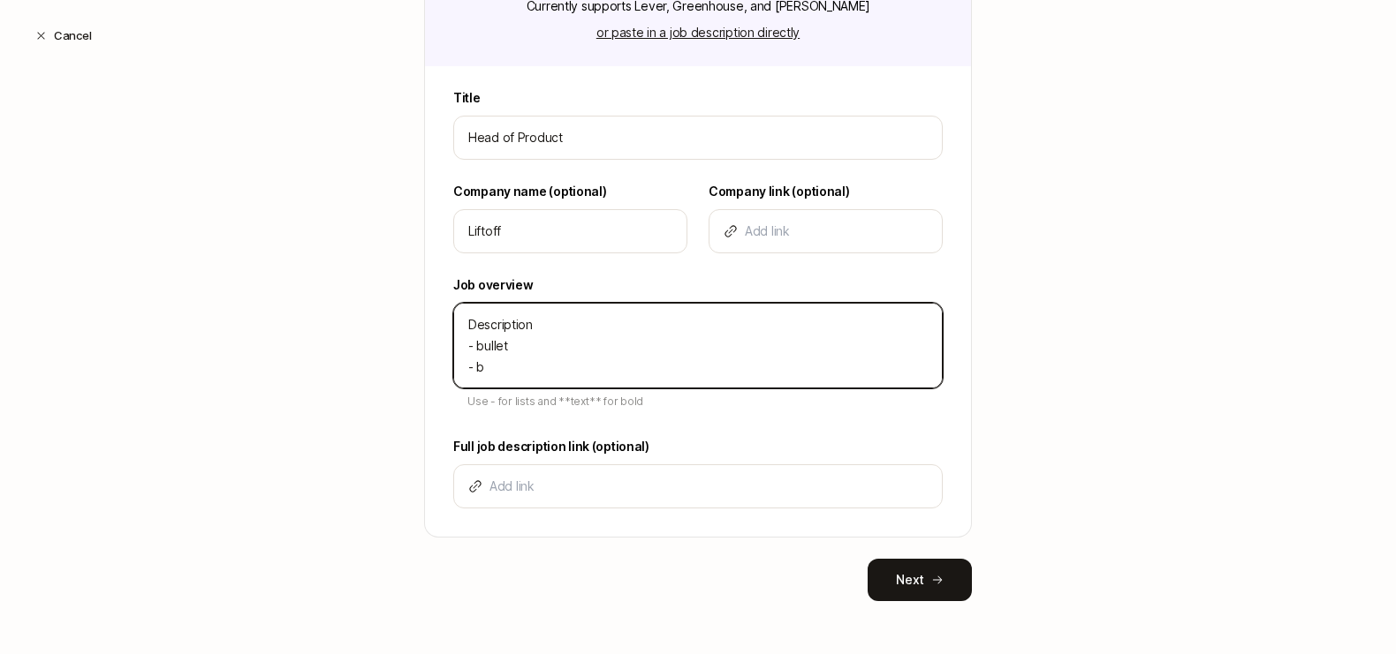
type textarea "x"
type textarea "Description - bullet - bul"
type textarea "x"
type textarea "Description - bullet - bull"
type textarea "x"
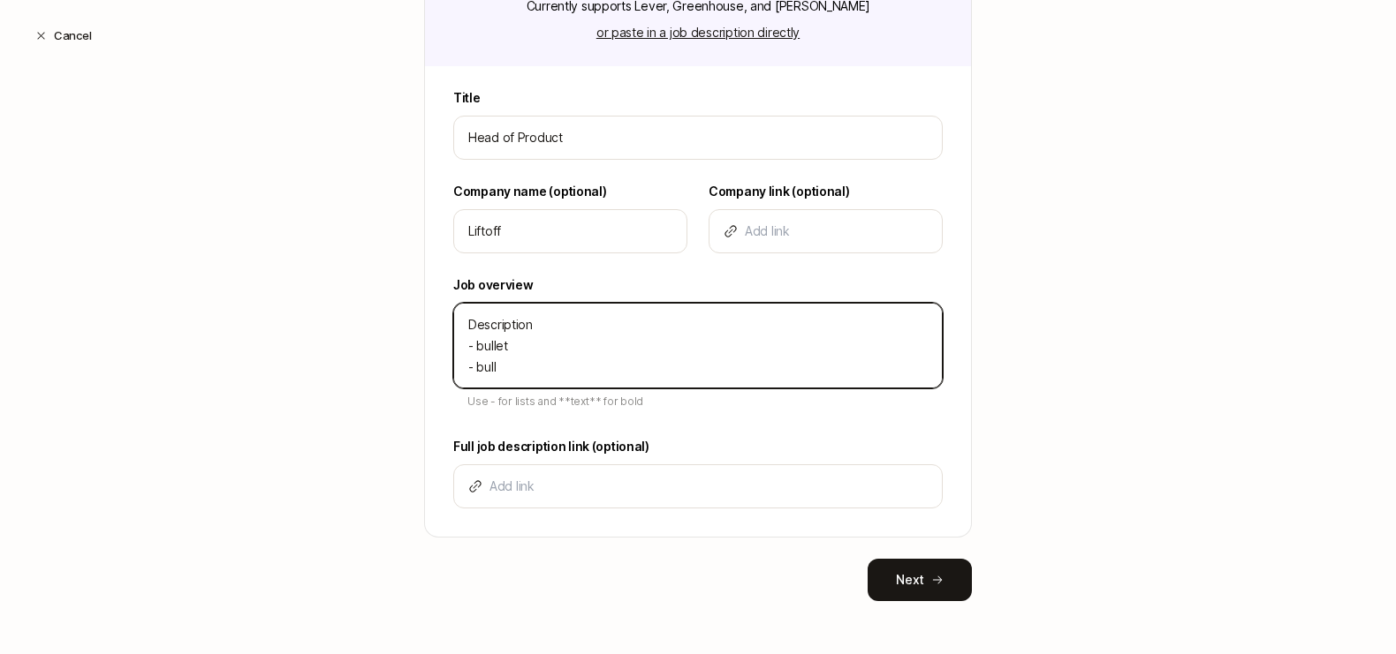
type textarea "Description - bullet - bulle"
type textarea "x"
type textarea "Description - bullet - bullet"
type textarea "x"
type textarea "Description - bullet - bullet"
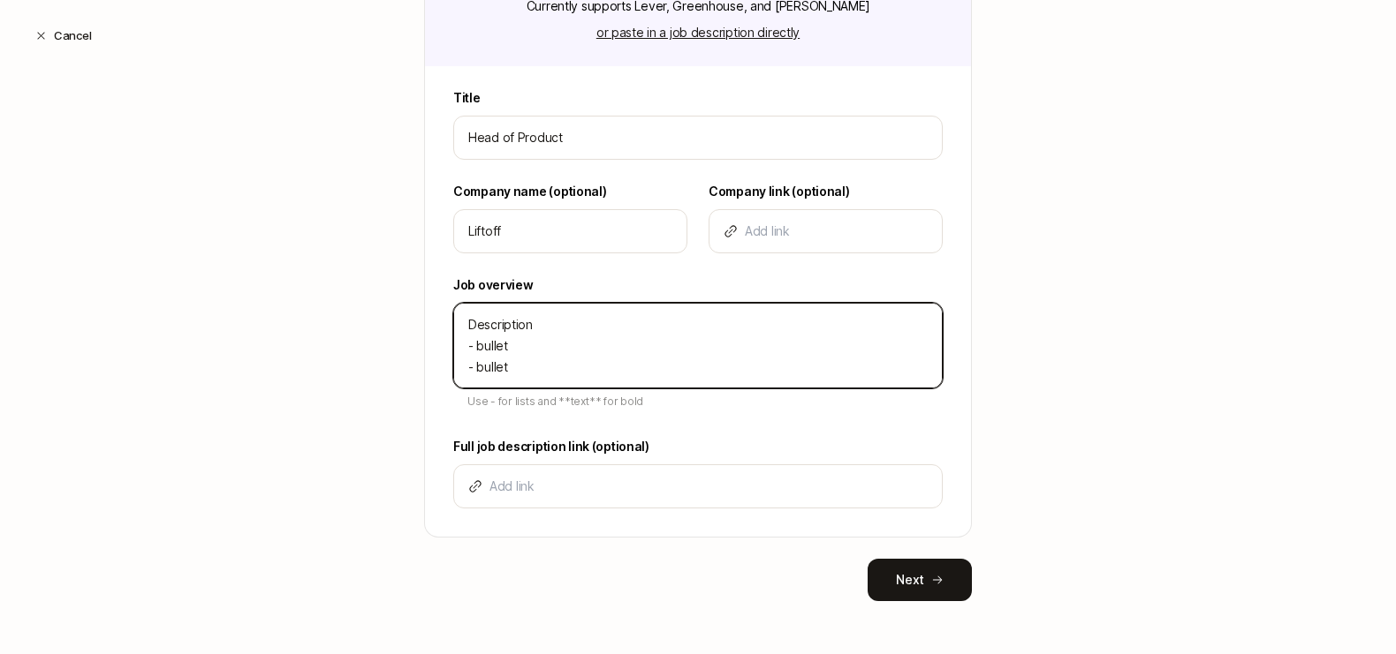
type textarea "x"
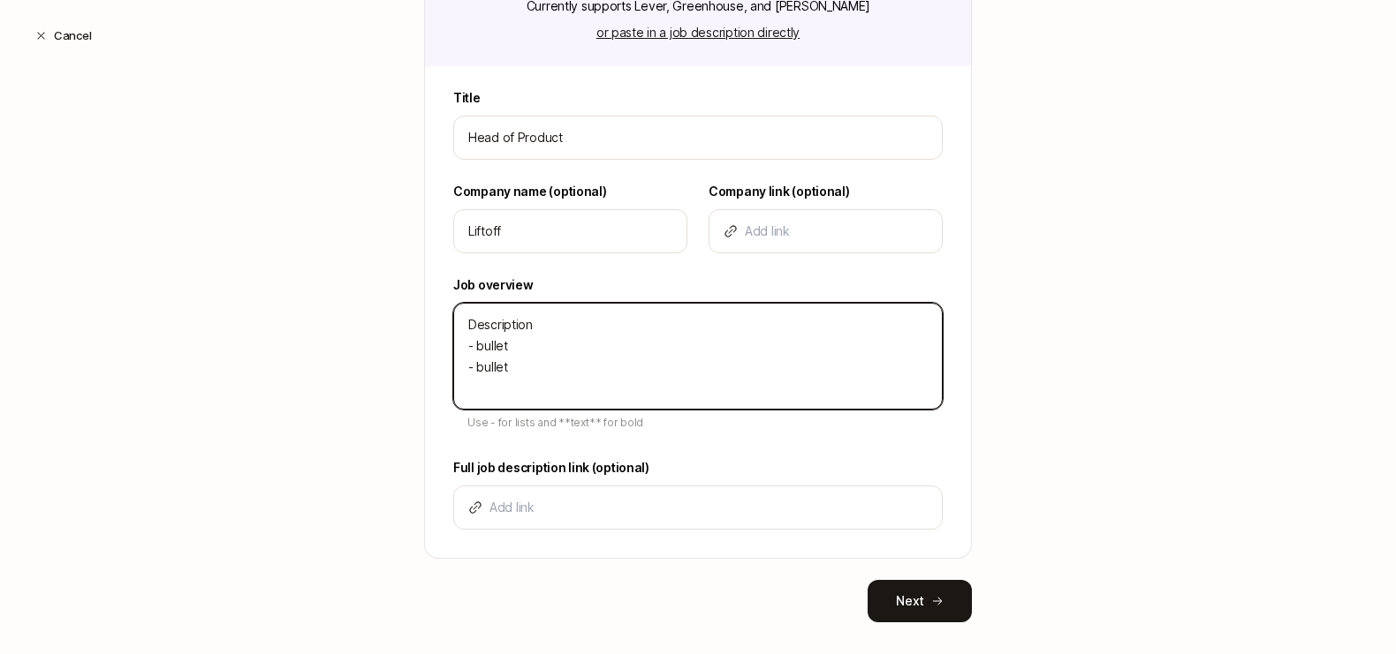
type textarea "Description - bullet - bullet -"
type textarea "x"
type textarea "Description - bullet - bullet -"
type textarea "x"
type textarea "Description - bullet - bullet - b"
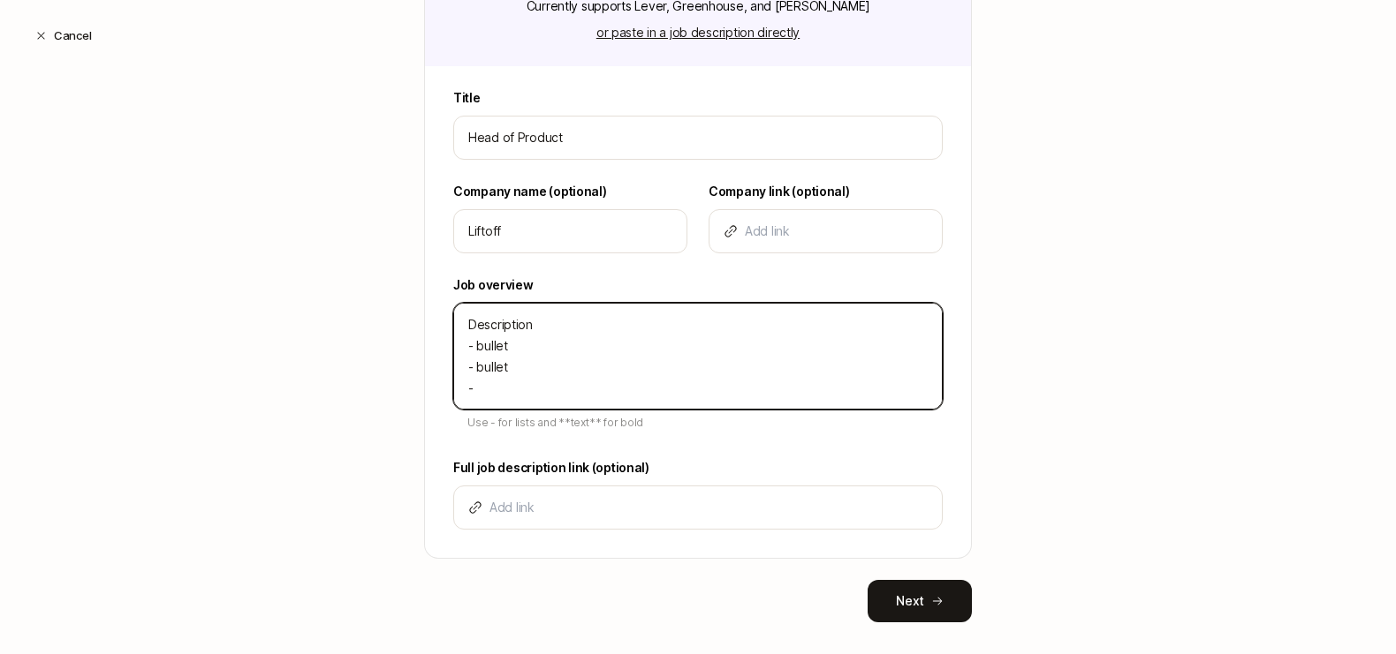
type textarea "x"
type textarea "Description - bullet - bullet - bu"
type textarea "x"
type textarea "Description - bullet - bullet - bul"
type textarea "x"
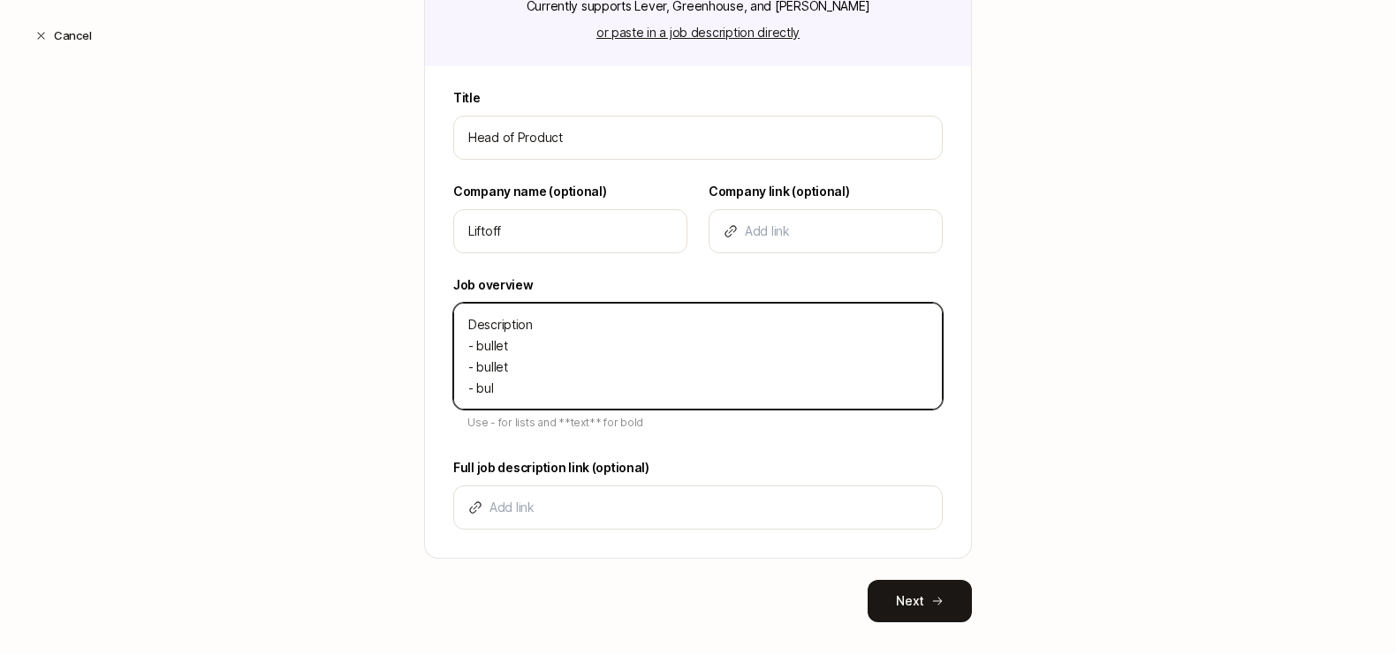
type textarea "Description - bullet - bullet - bull"
type textarea "x"
type textarea "Description - bullet - bullet - bulle"
type textarea "x"
type textarea "Description - bullet - bullet - bullet"
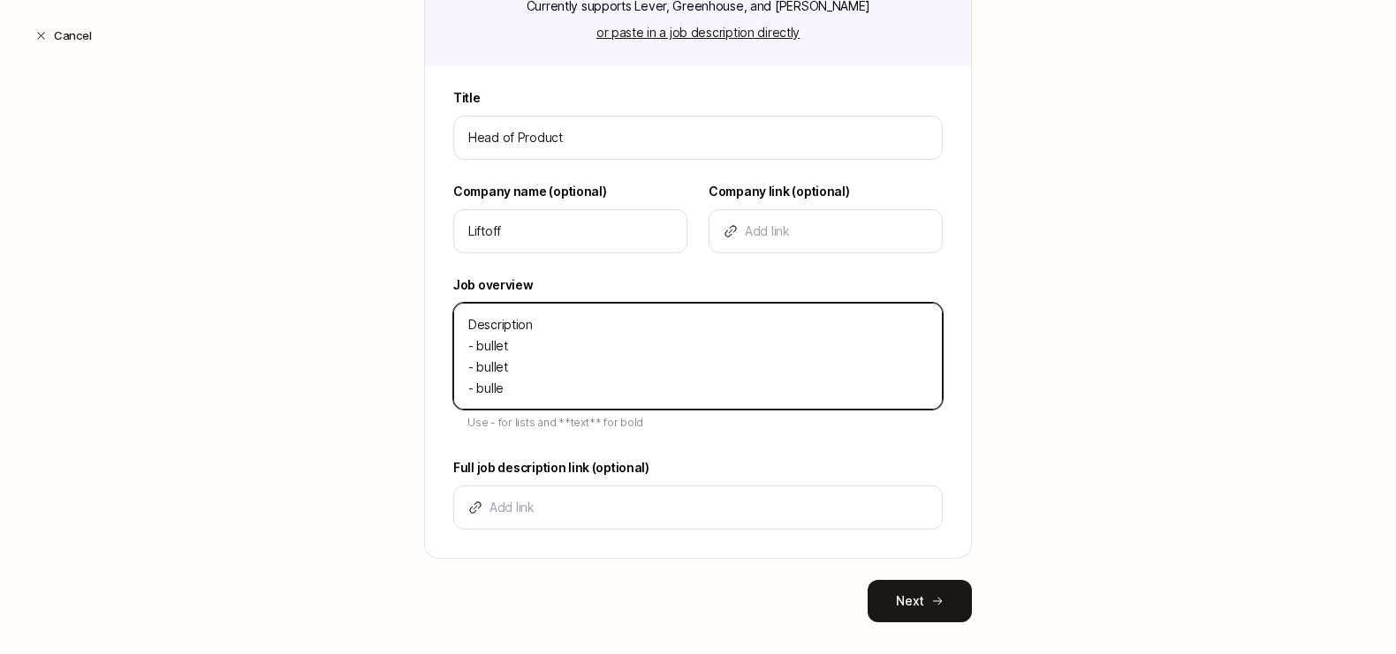
type textarea "x"
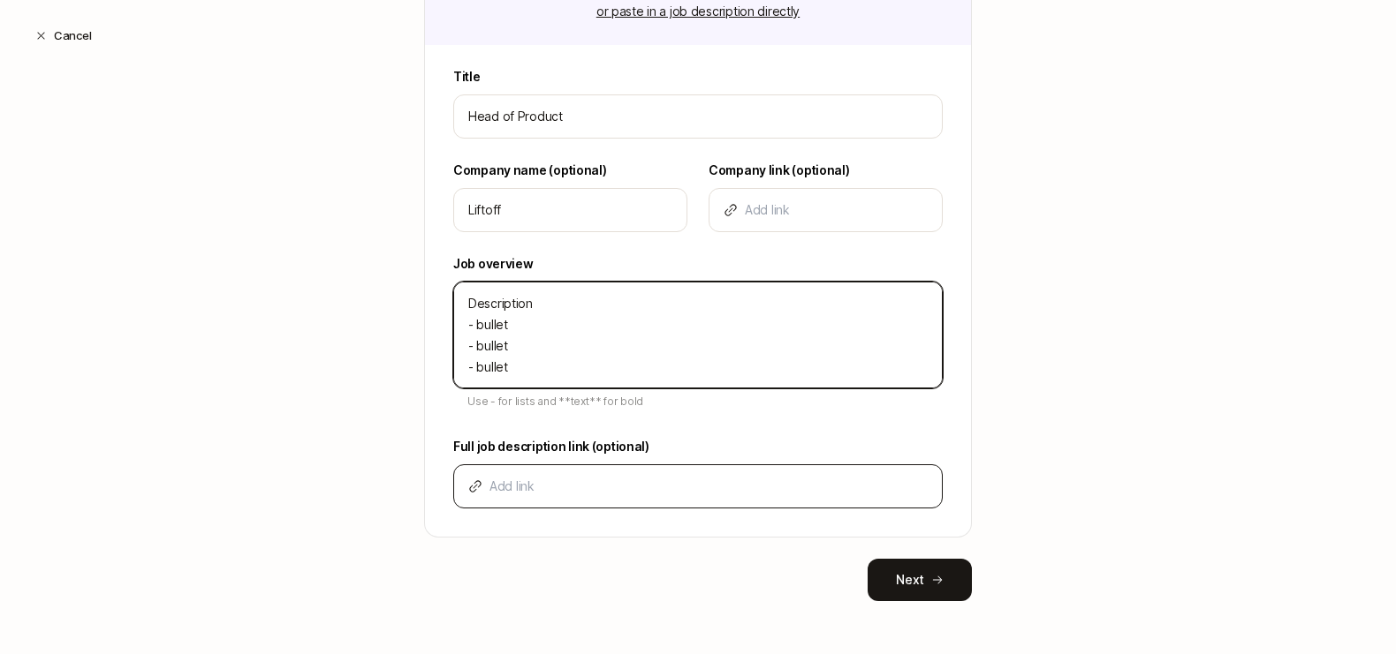
type textarea "Description - bullet - bullet - bullet"
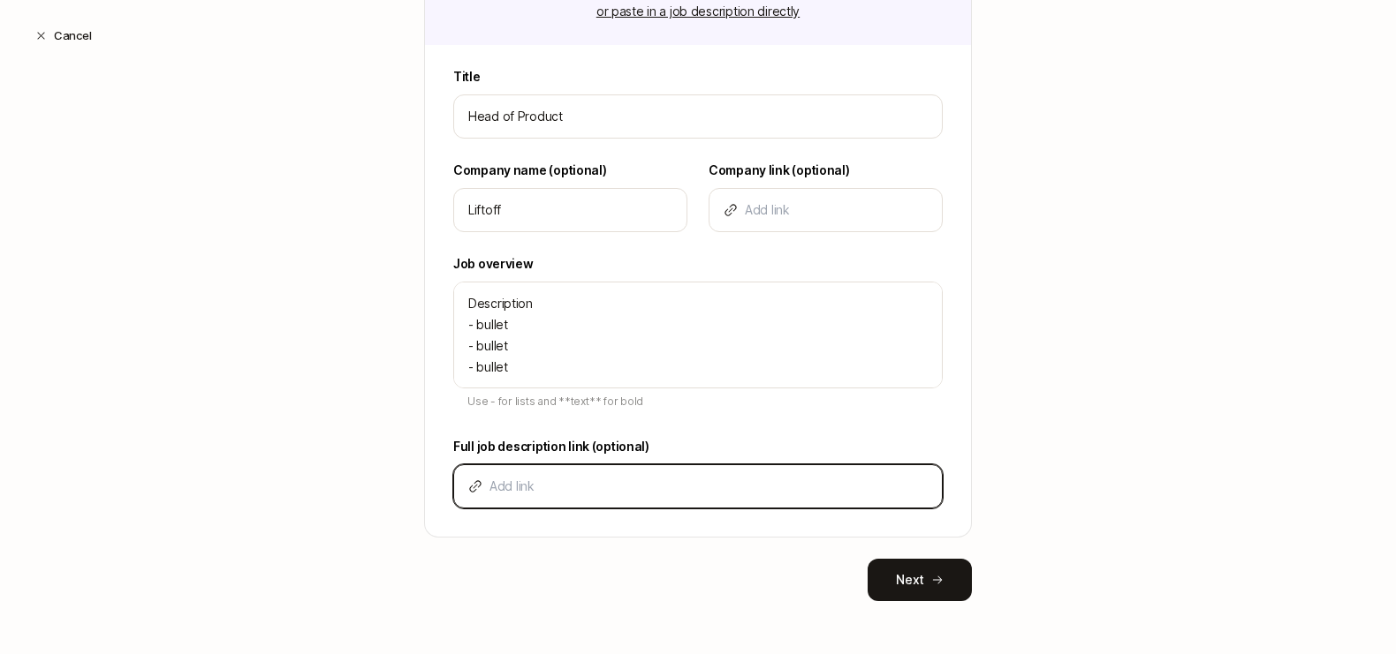
click at [582, 481] on input at bounding box center [708, 486] width 438 height 21
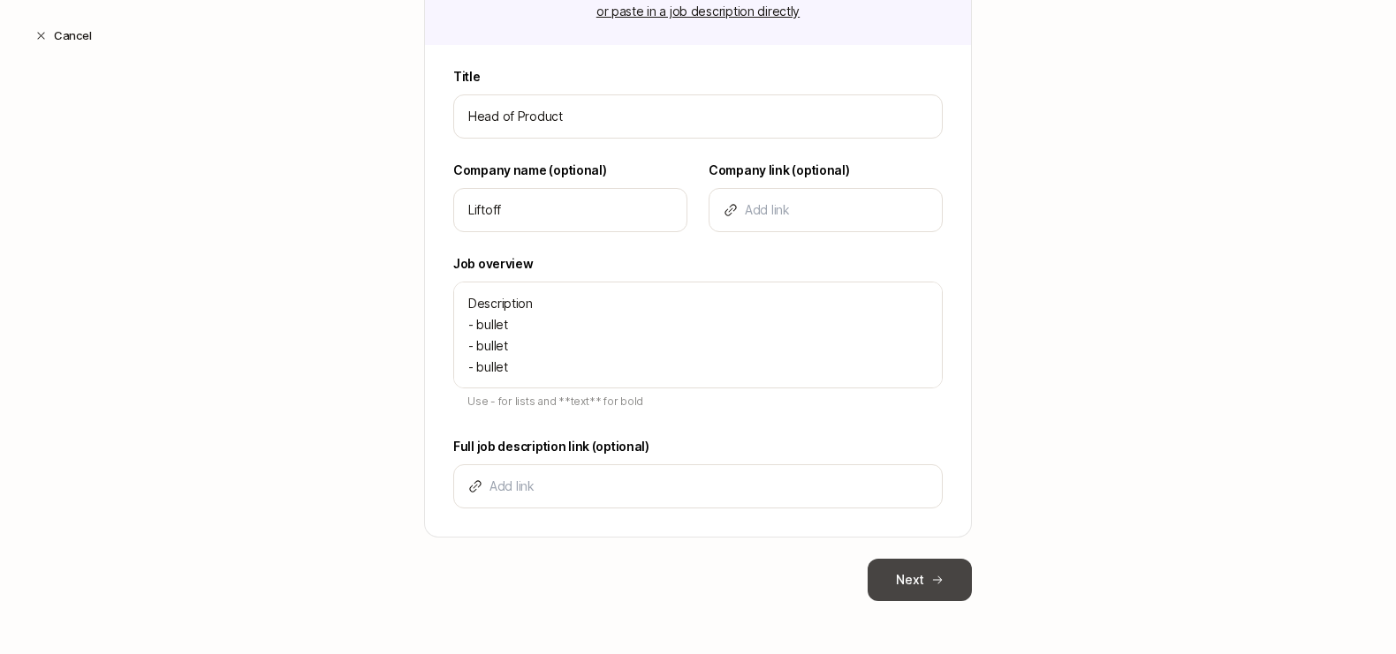
click at [926, 573] on button "Next" at bounding box center [919, 580] width 104 height 42
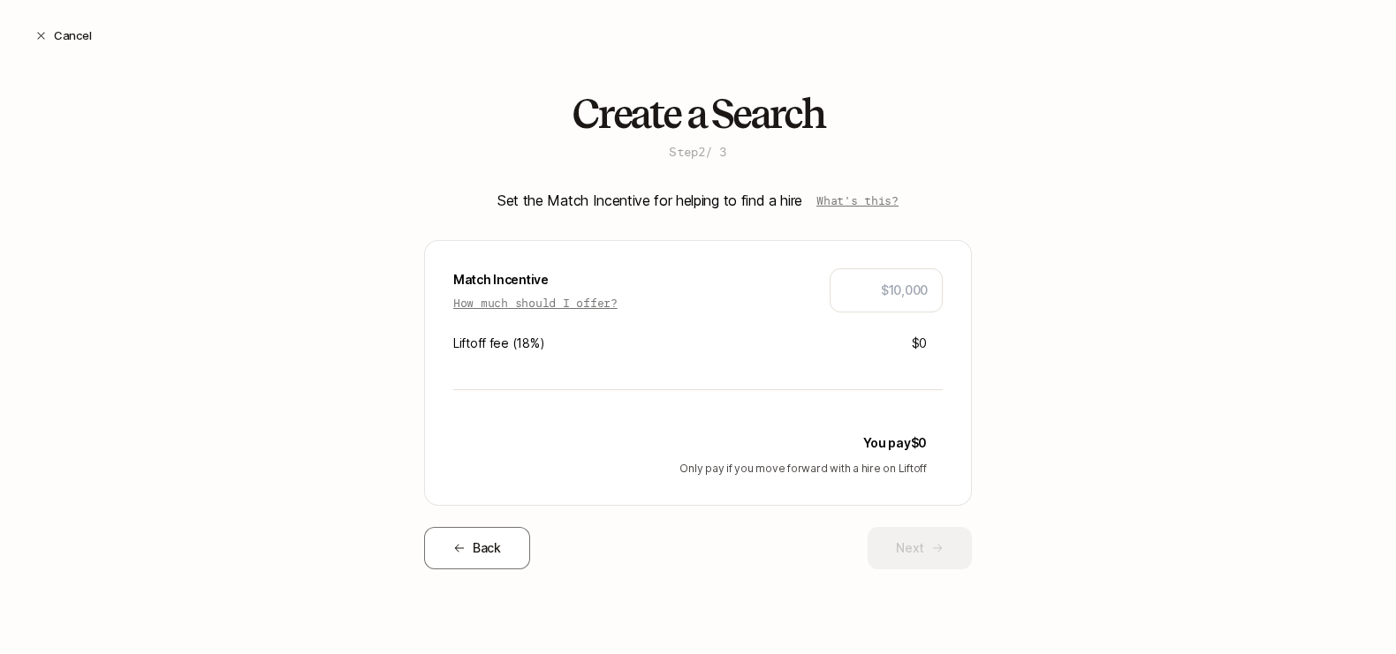
scroll to position [0, 0]
click at [523, 305] on p "How much should I offer?" at bounding box center [535, 303] width 164 height 18
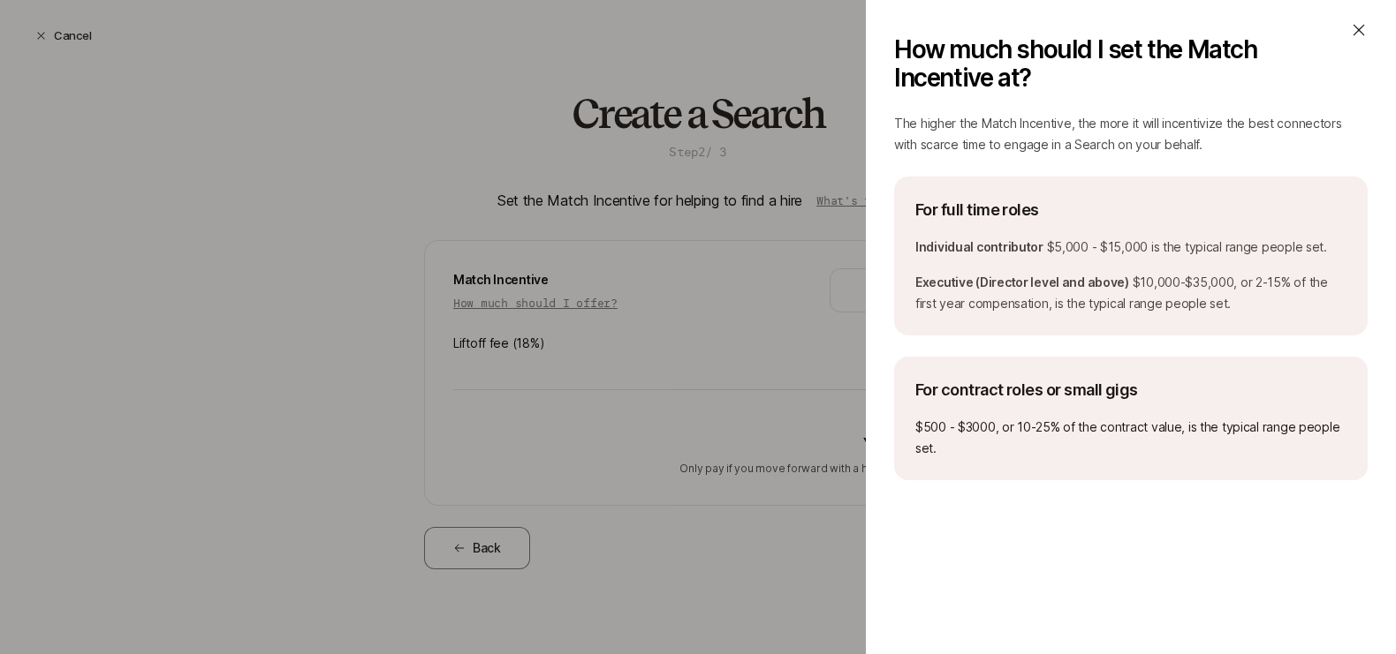
click at [769, 283] on div "How much should I set the Match Incentive at? The higher the Match Incentive, t…" at bounding box center [698, 327] width 1396 height 654
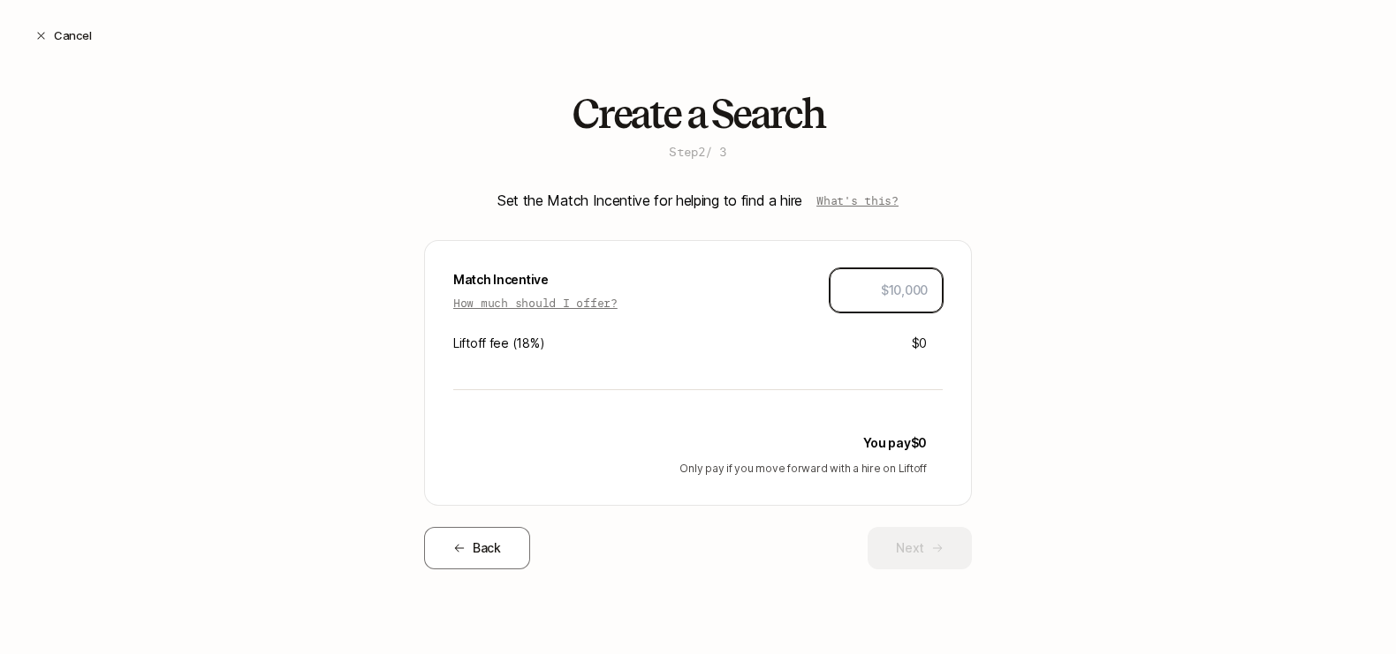
click at [888, 292] on input "text" at bounding box center [885, 290] width 83 height 21
type input "$5,000"
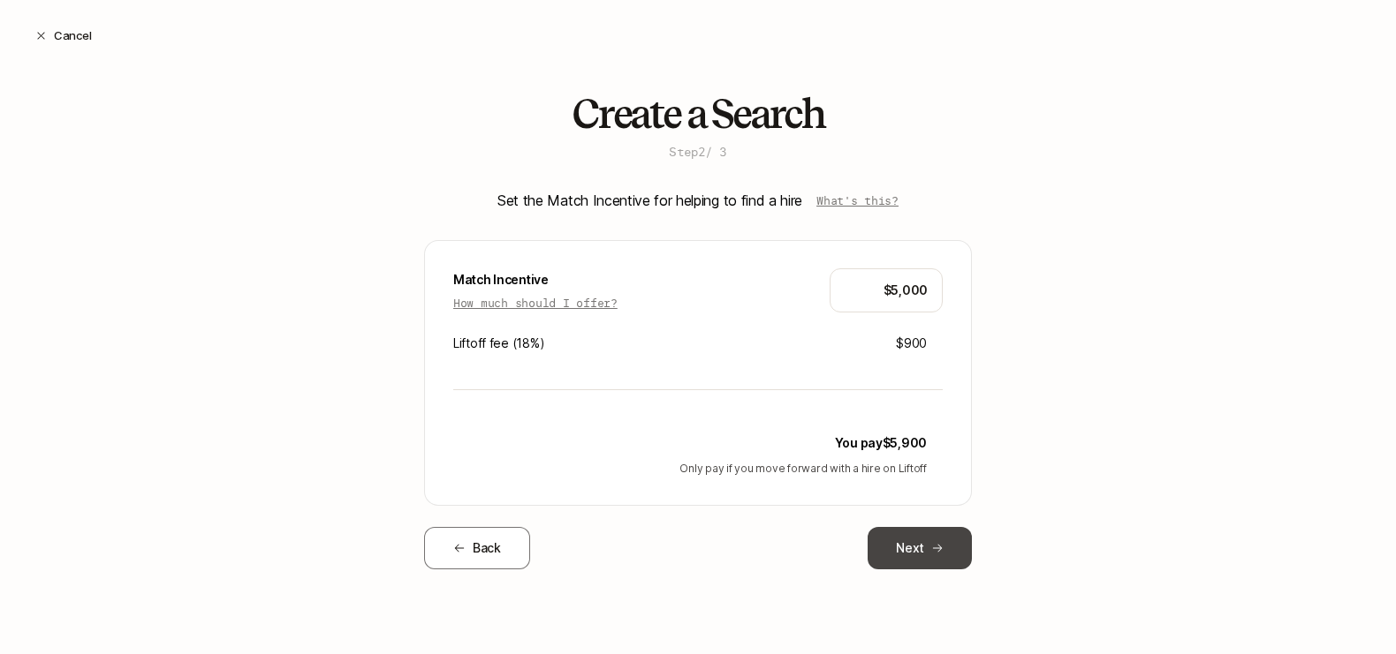
click at [919, 538] on button "Next" at bounding box center [919, 548] width 104 height 42
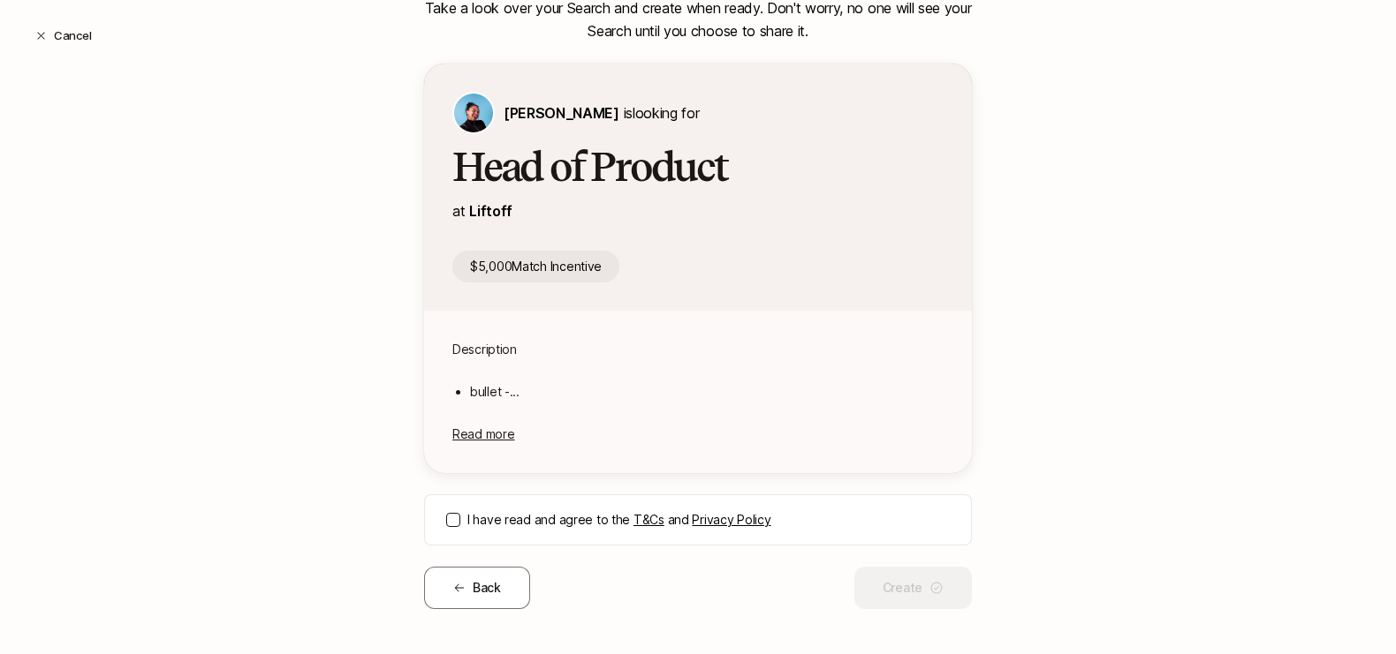
scroll to position [203, 0]
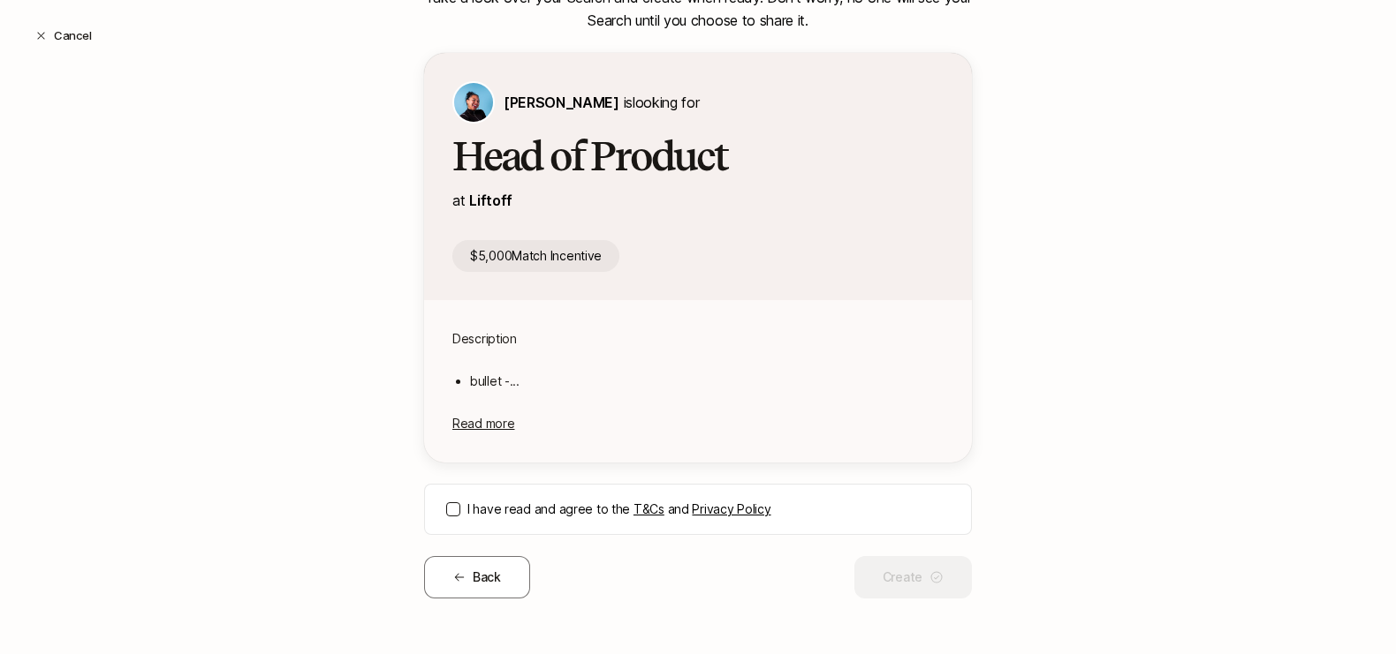
click at [454, 508] on button "I have read and agree to the T&Cs and Privacy Policy" at bounding box center [453, 510] width 14 height 14
click at [908, 574] on button "Create" at bounding box center [912, 577] width 117 height 42
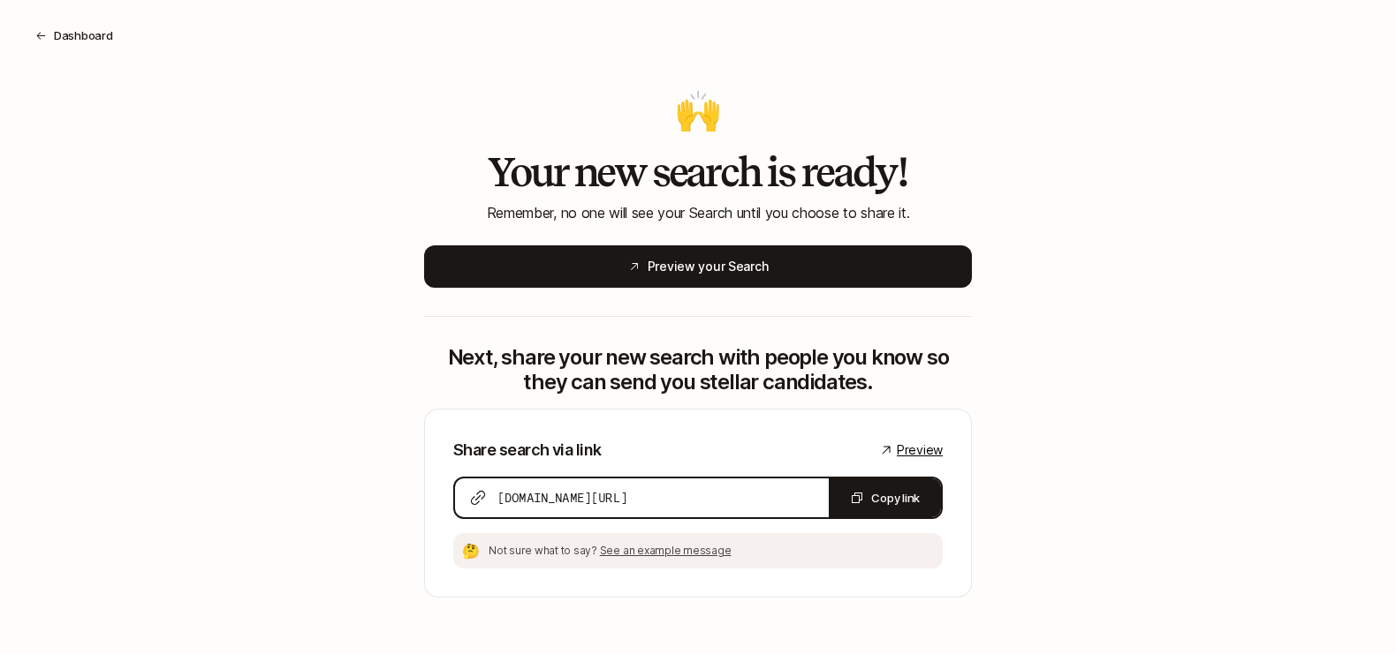
scroll to position [9, 0]
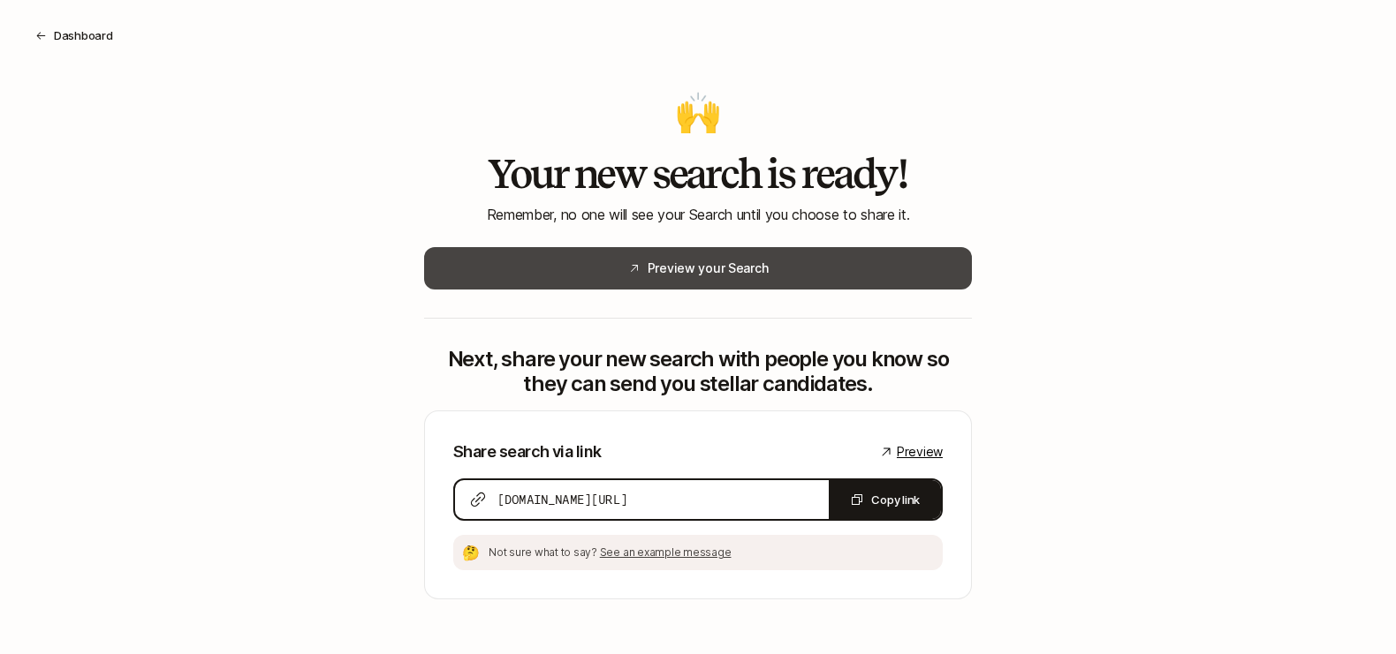
click at [677, 260] on button "Preview your Search" at bounding box center [698, 268] width 548 height 42
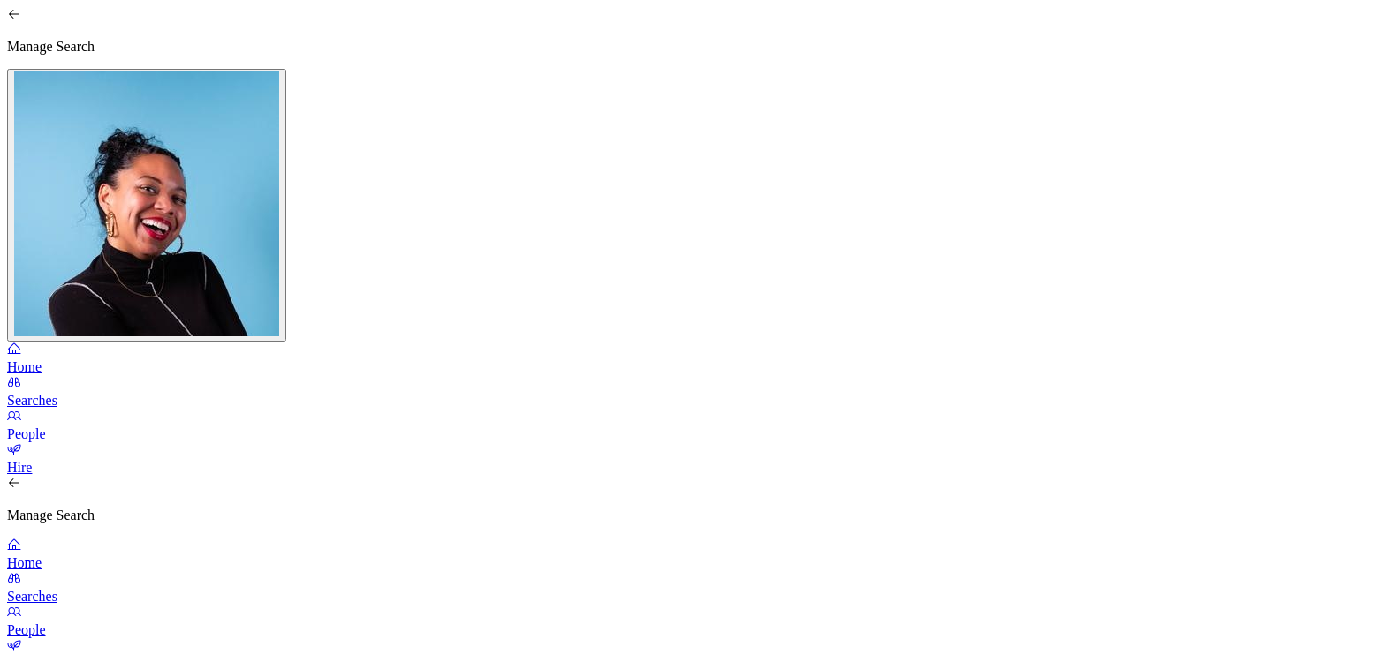
click at [38, 476] on div "Manage Search" at bounding box center [697, 500] width 1381 height 48
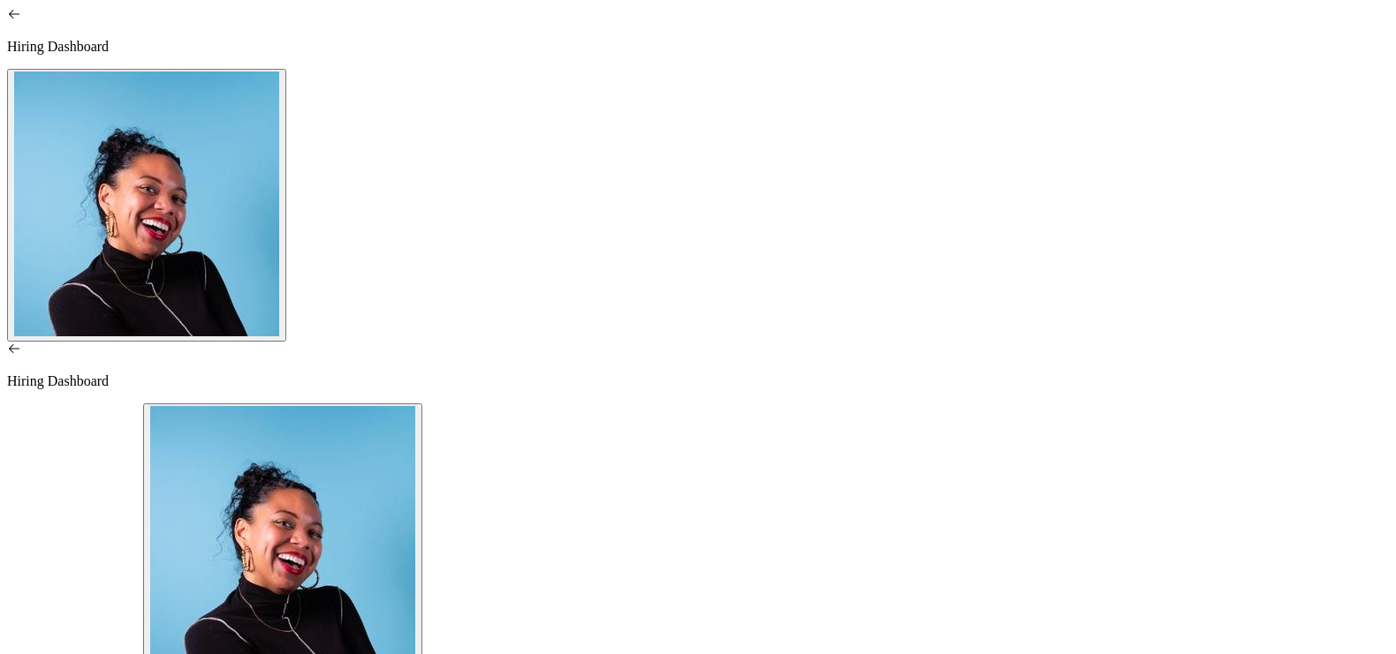
click at [64, 374] on p "Hiring Dashboard" at bounding box center [697, 382] width 1381 height 16
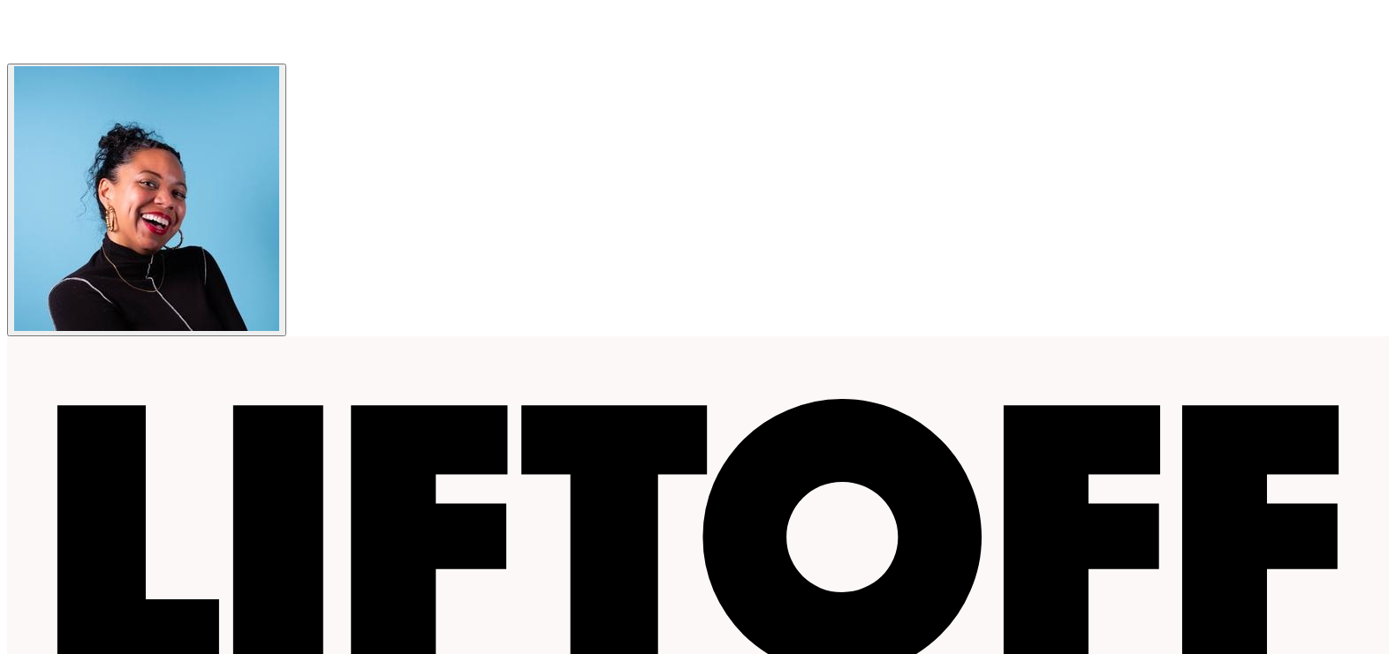
scroll to position [344, 0]
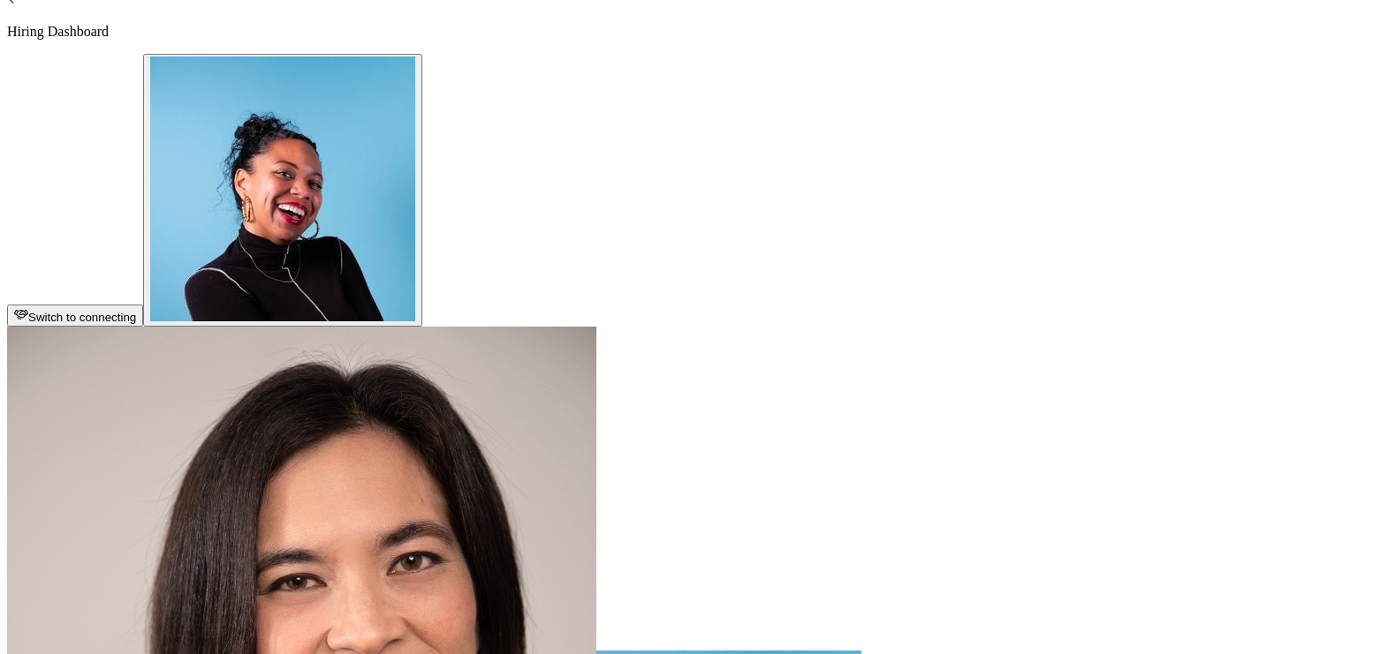
scroll to position [377, 0]
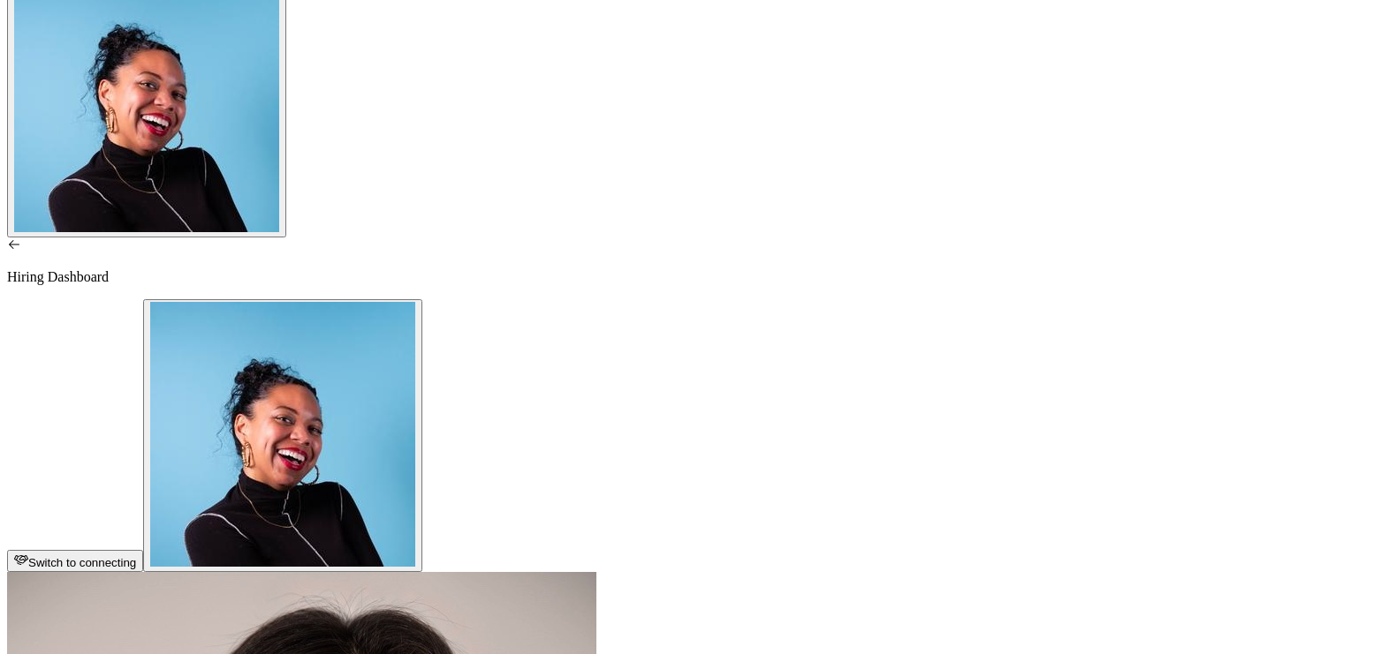
scroll to position [0, 0]
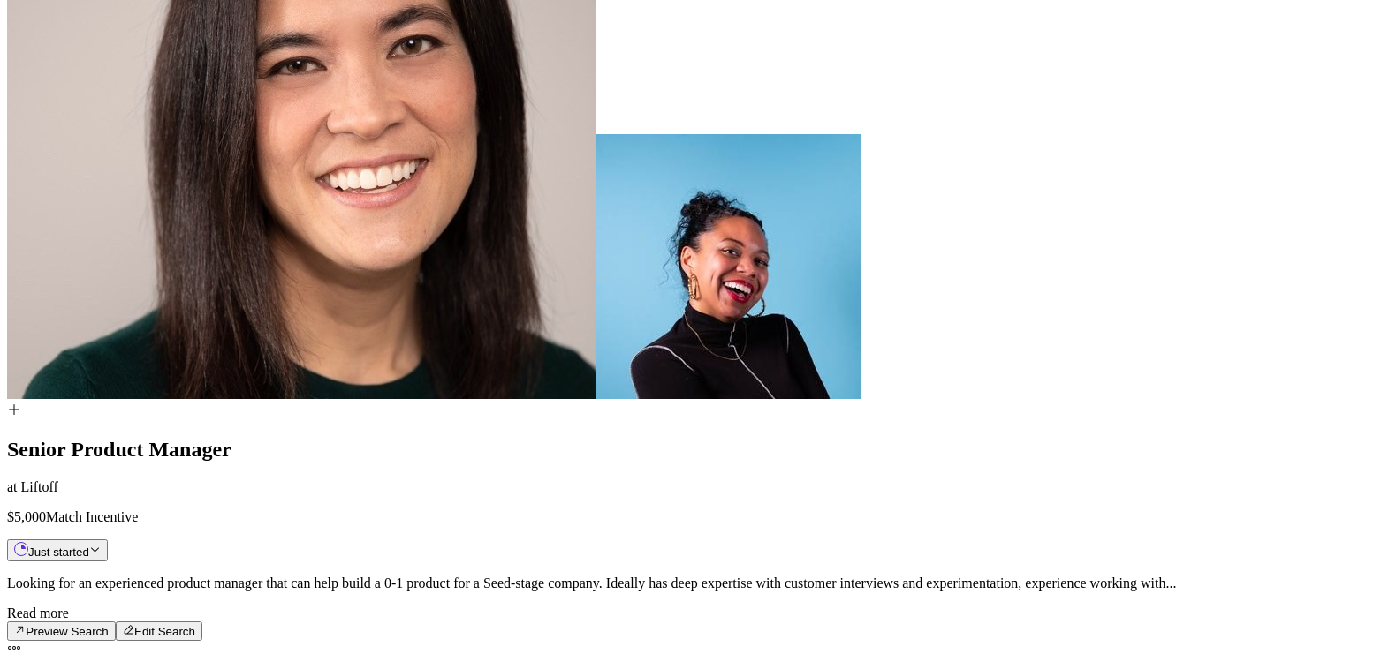
scroll to position [877, 0]
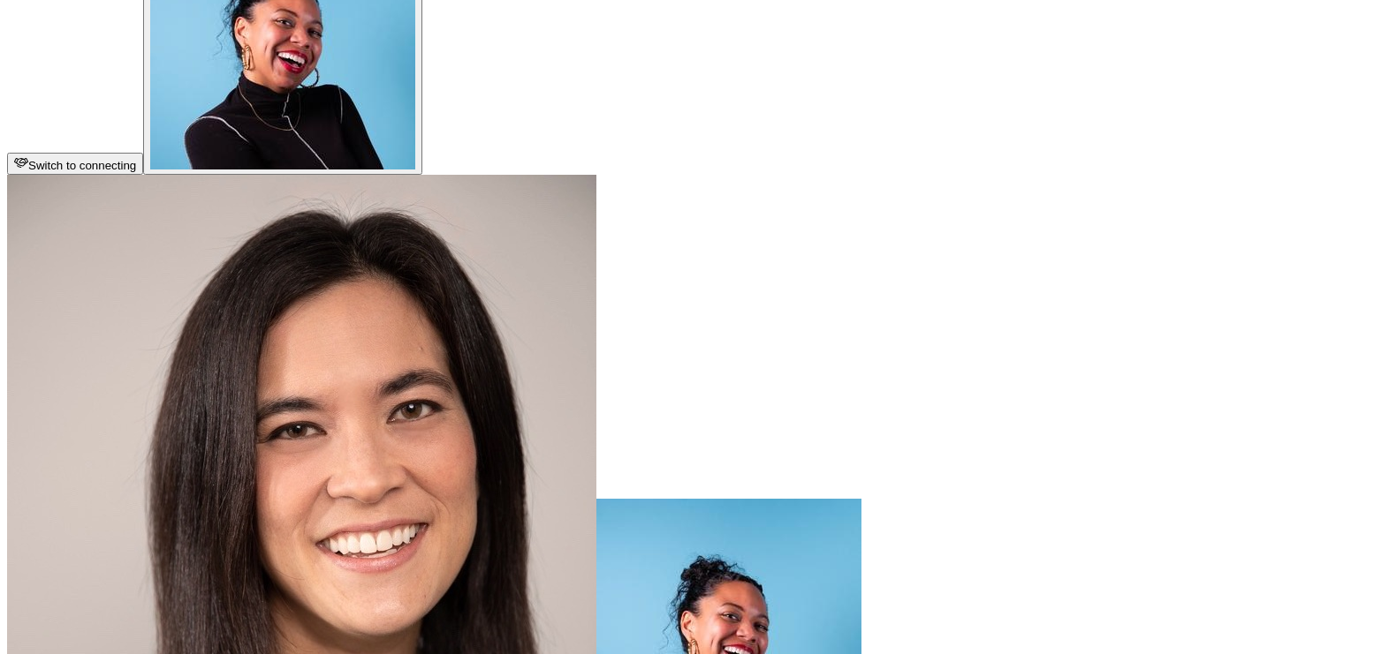
scroll to position [499, 0]
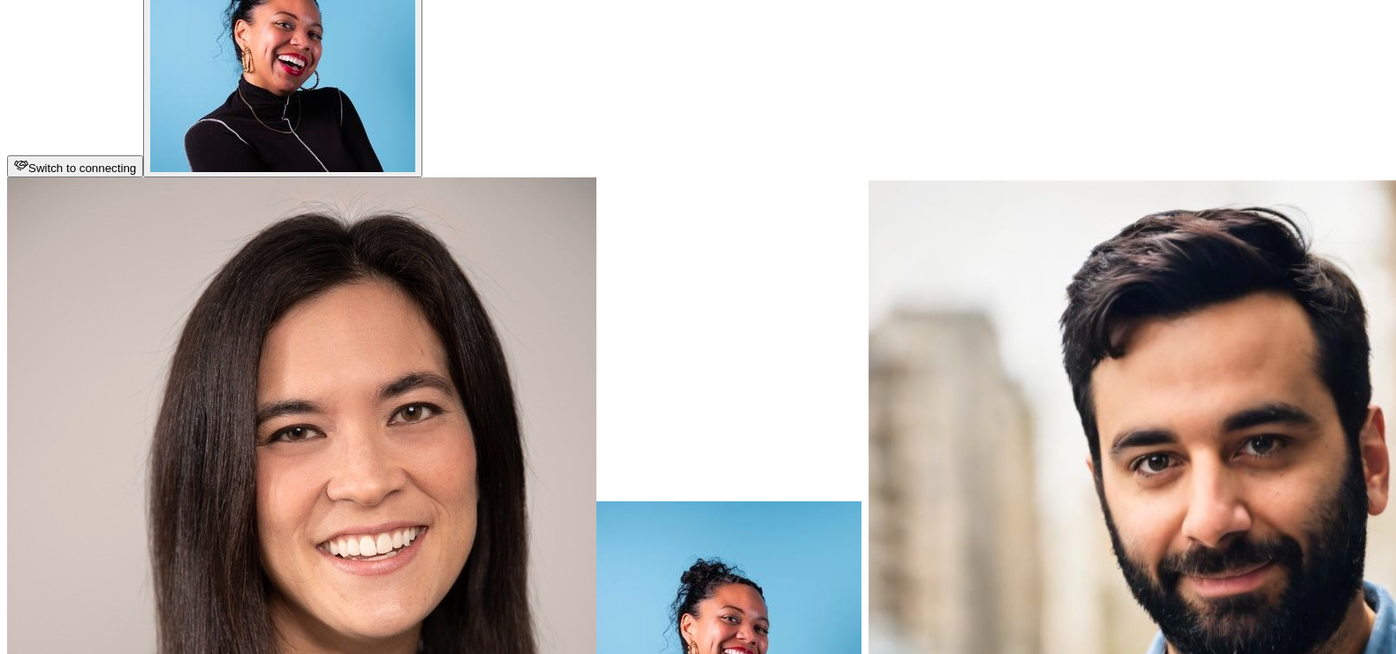
type textarea "x"
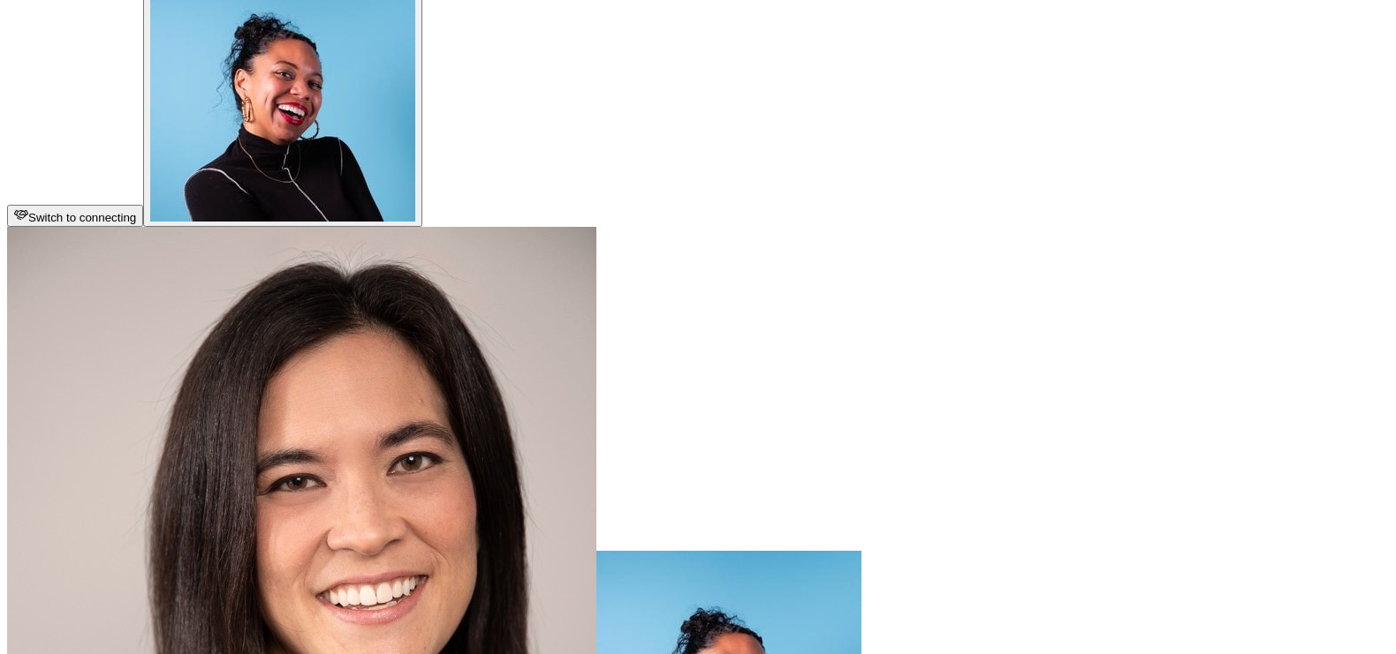
scroll to position [447, 0]
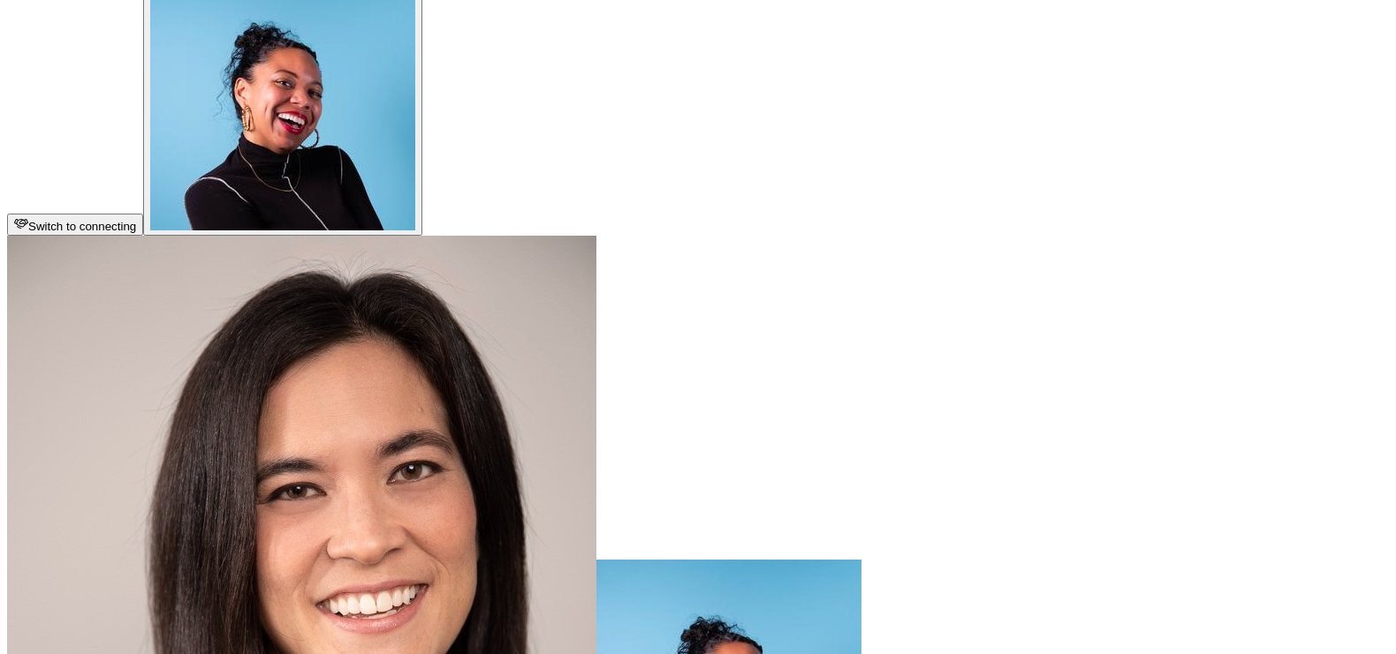
scroll to position [440, 0]
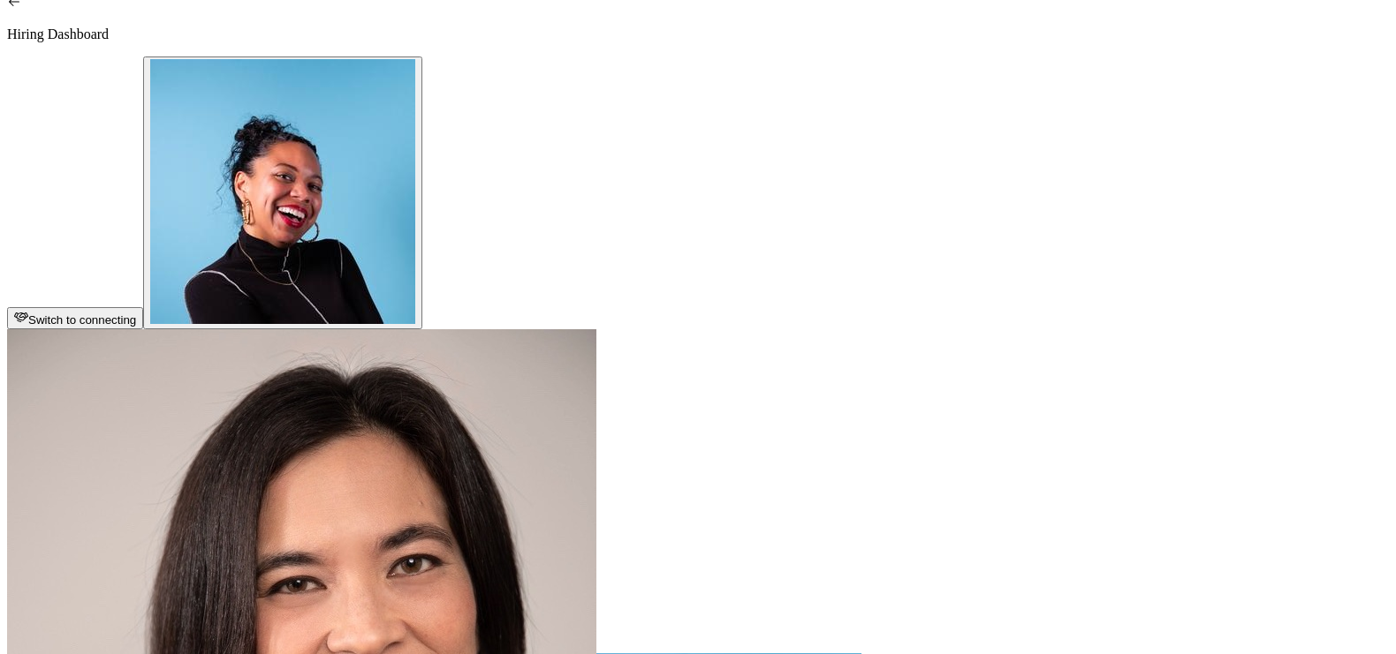
scroll to position [336, 0]
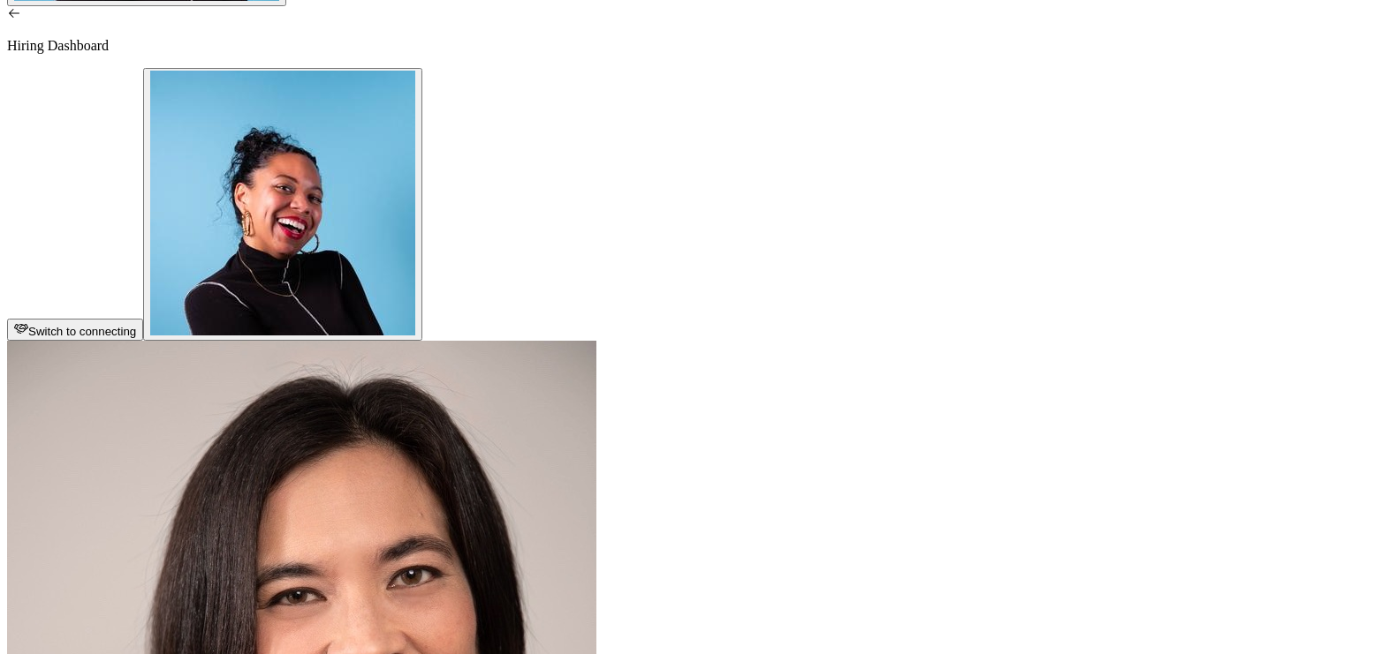
click at [83, 38] on p "Hiring Dashboard" at bounding box center [697, 46] width 1381 height 16
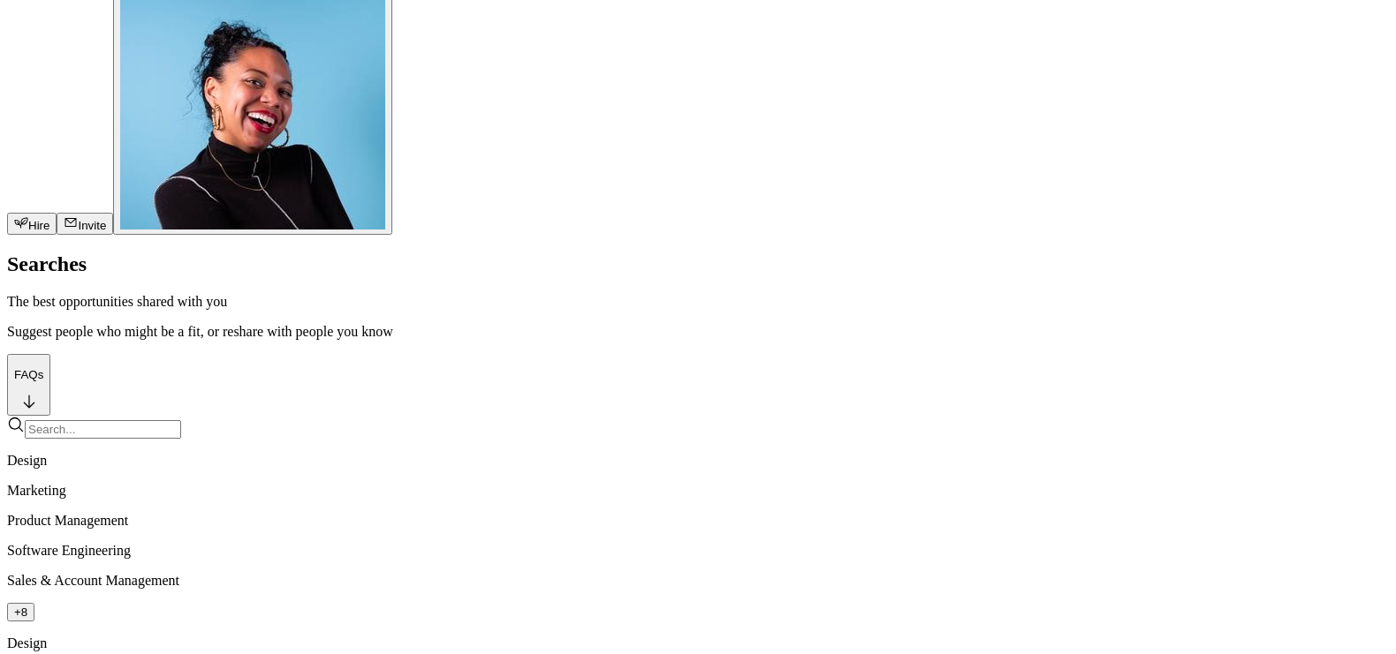
scroll to position [1403, 0]
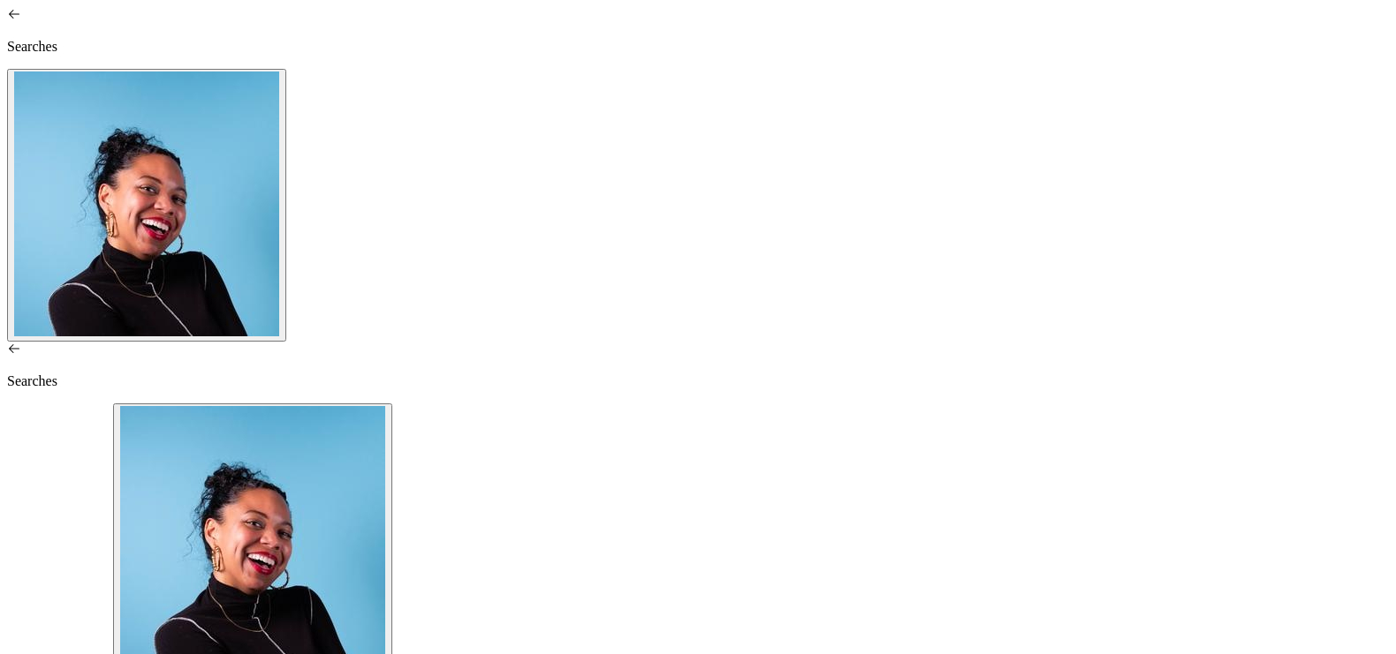
click at [55, 374] on p "Searches" at bounding box center [697, 382] width 1381 height 16
